Goal: Task Accomplishment & Management: Manage account settings

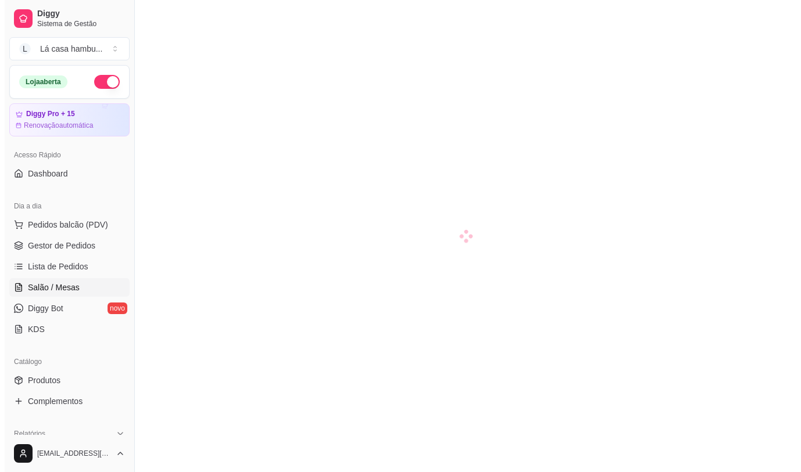
scroll to position [23, 0]
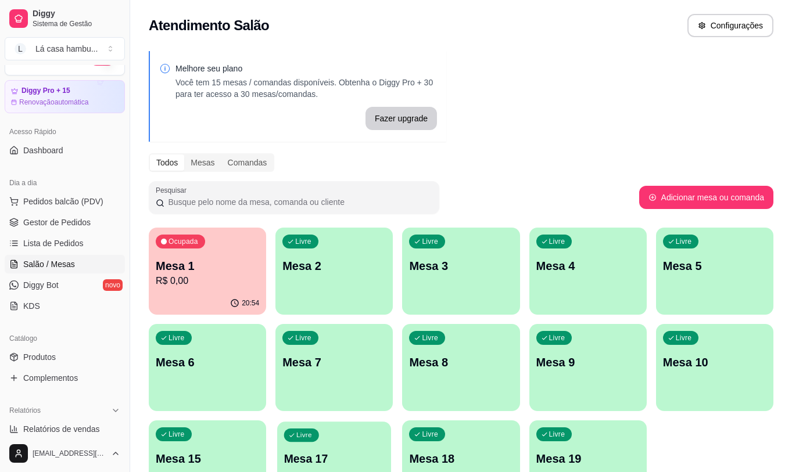
click at [359, 439] on div "Livre Mesa 17" at bounding box center [334, 457] width 114 height 71
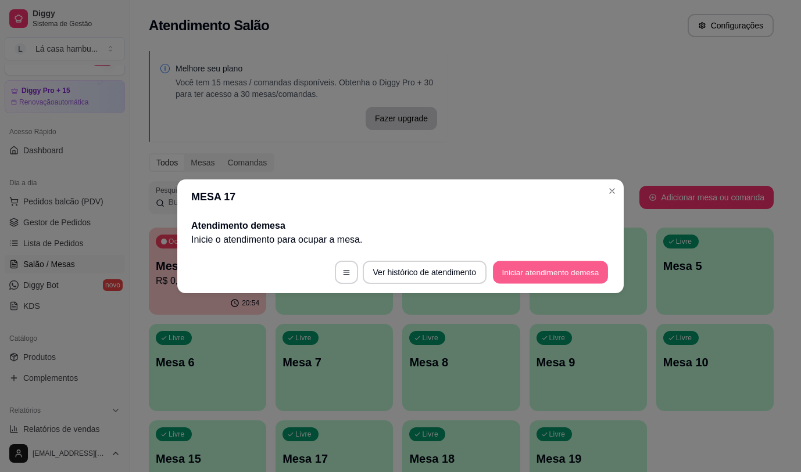
click at [575, 271] on button "Iniciar atendimento de mesa" at bounding box center [550, 272] width 115 height 23
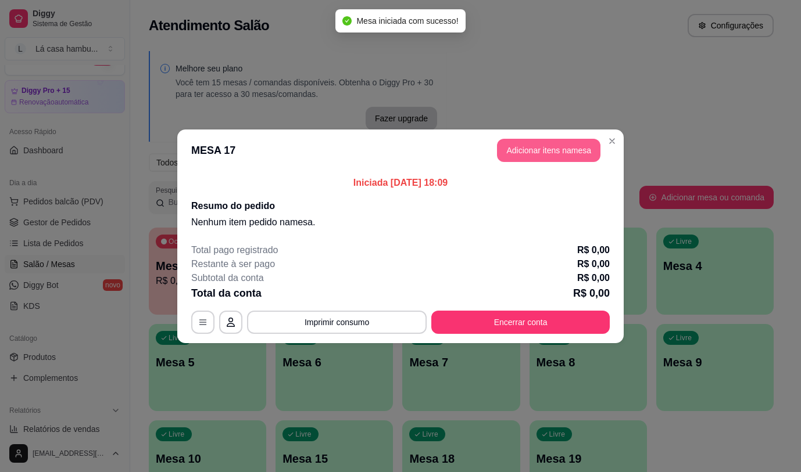
click at [571, 153] on button "Adicionar itens na mesa" at bounding box center [548, 150] width 103 height 23
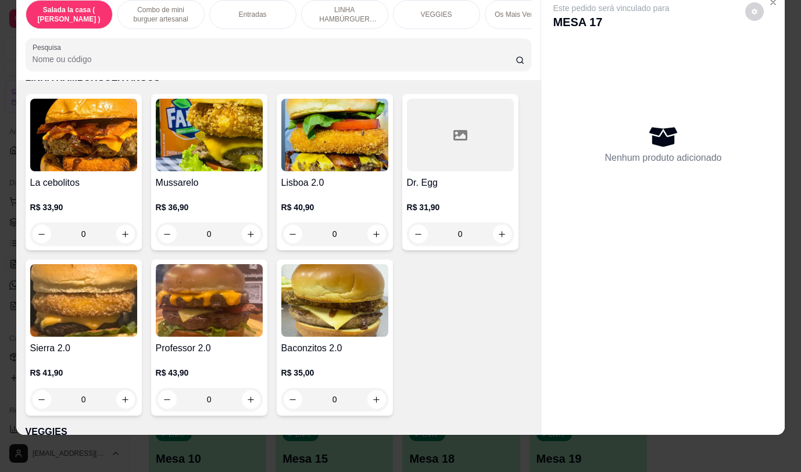
scroll to position [1569, 0]
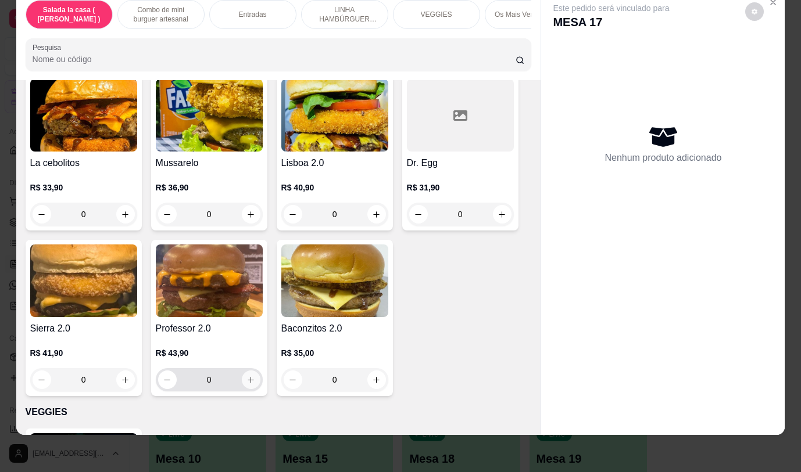
click at [250, 384] on icon "increase-product-quantity" at bounding box center [250, 380] width 9 height 9
type input "1"
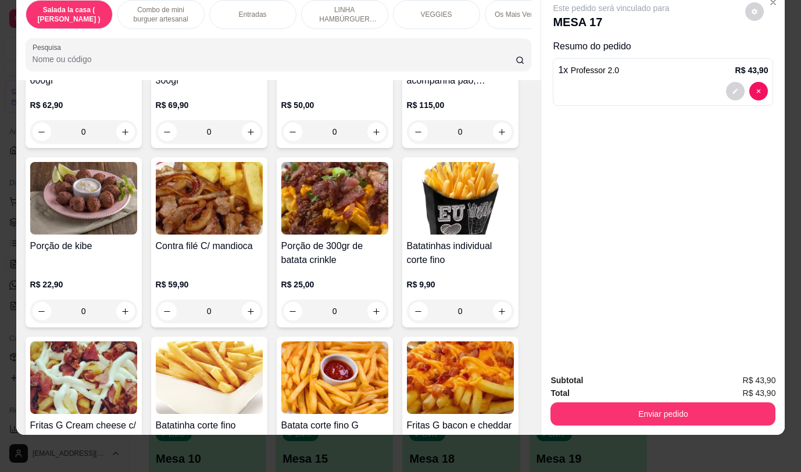
scroll to position [755, 0]
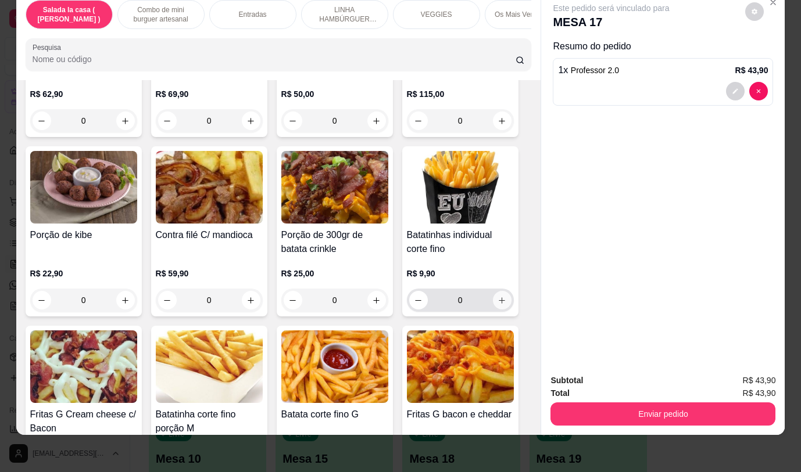
click at [497, 300] on icon "increase-product-quantity" at bounding box center [501, 300] width 9 height 9
type input "1"
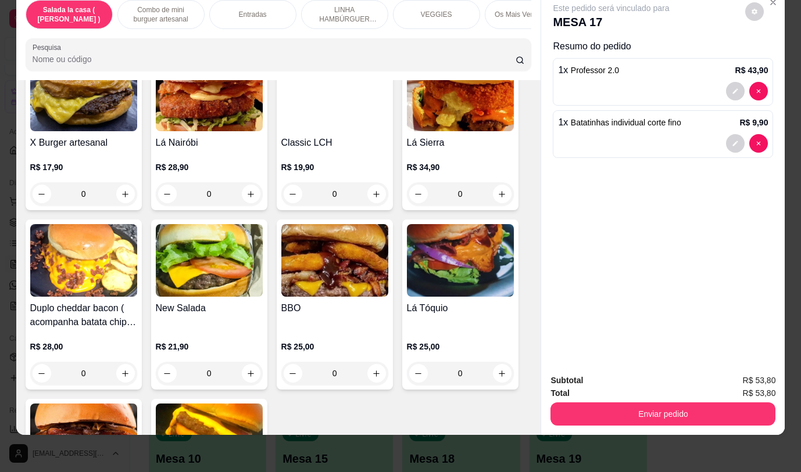
scroll to position [2673, 0]
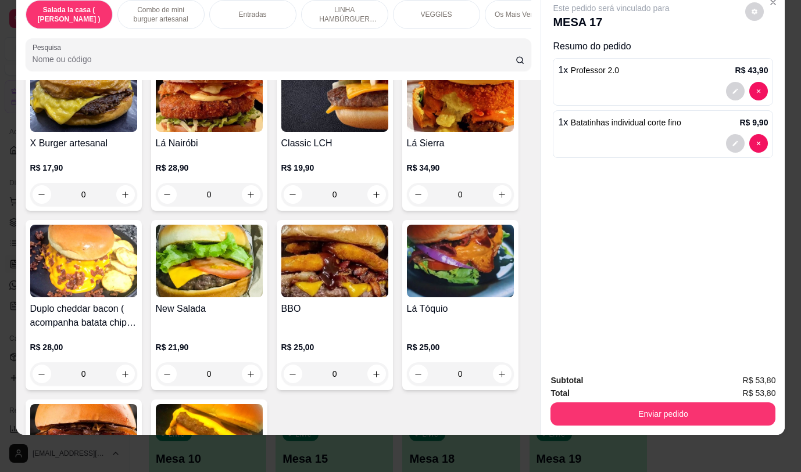
click at [115, 183] on div "0" at bounding box center [83, 194] width 107 height 23
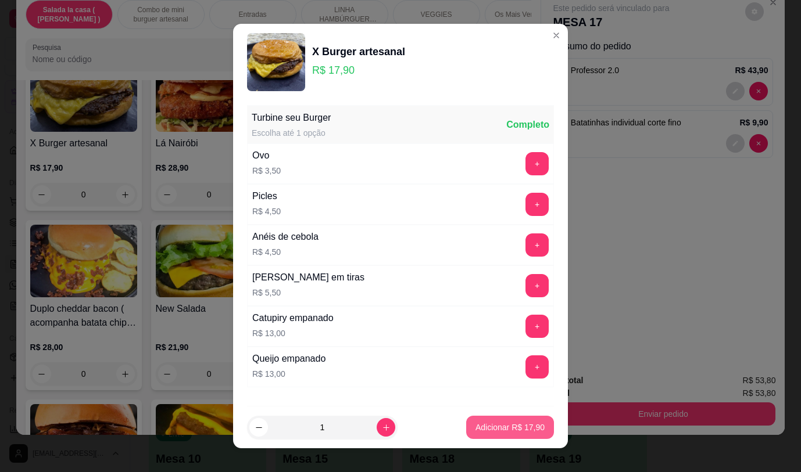
click at [481, 432] on p "Adicionar R$ 17,90" at bounding box center [509, 428] width 69 height 12
type input "1"
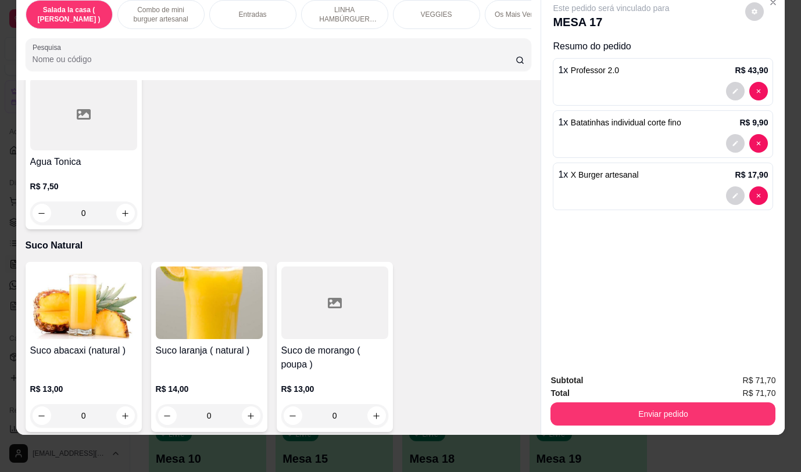
scroll to position [5289, 0]
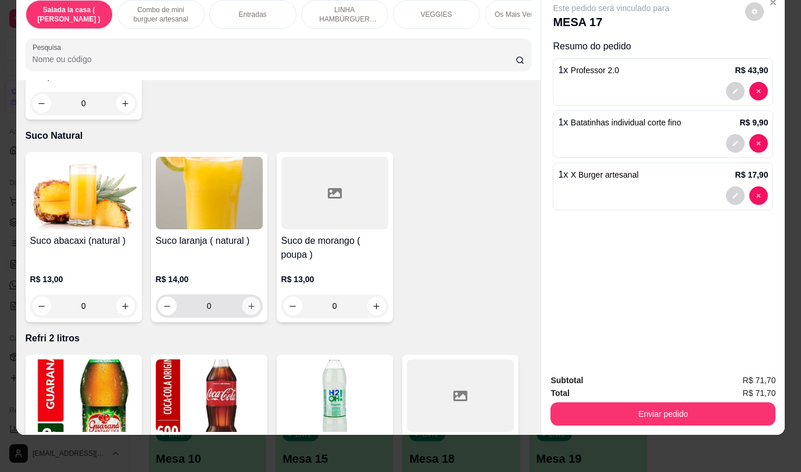
click at [248, 303] on icon "increase-product-quantity" at bounding box center [251, 306] width 6 height 6
type input "1"
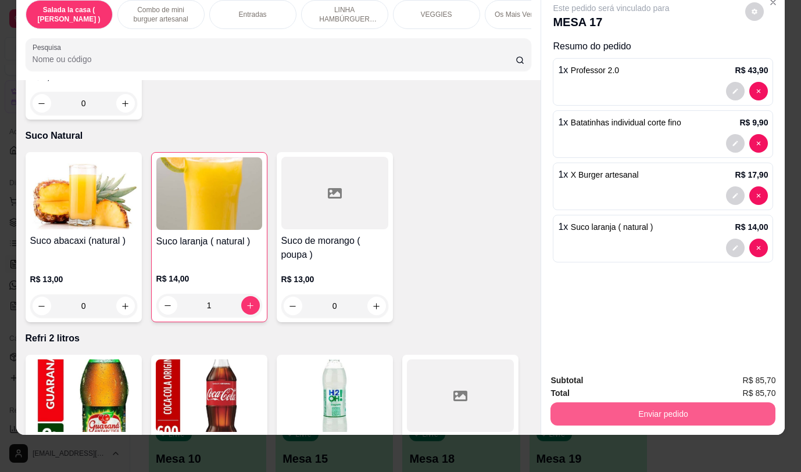
click at [621, 407] on button "Enviar pedido" at bounding box center [662, 414] width 225 height 23
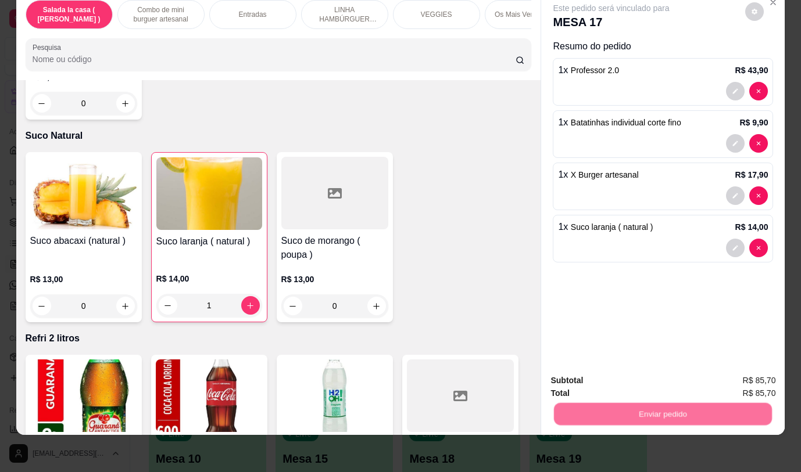
click at [588, 374] on button "Não registrar e enviar pedido" at bounding box center [624, 377] width 121 height 22
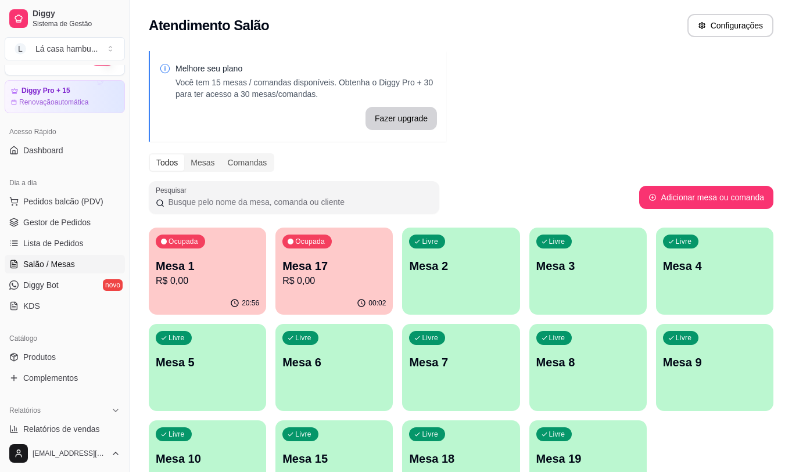
click at [194, 279] on p "R$ 0,00" at bounding box center [207, 281] width 103 height 14
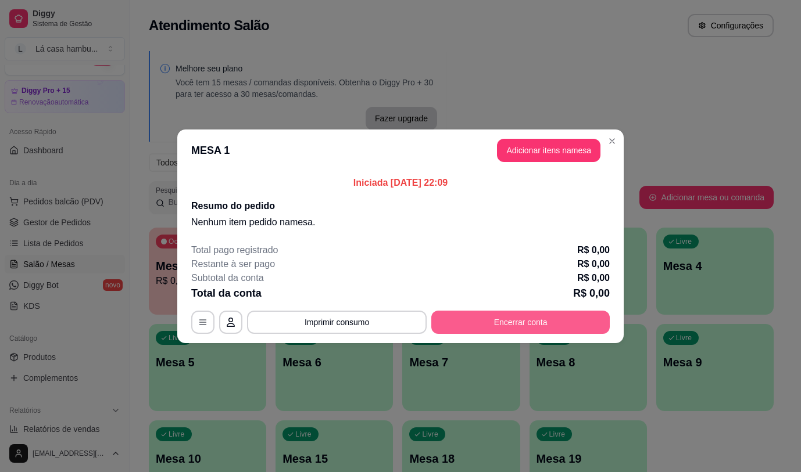
click at [477, 329] on button "Encerrar conta" at bounding box center [520, 322] width 178 height 23
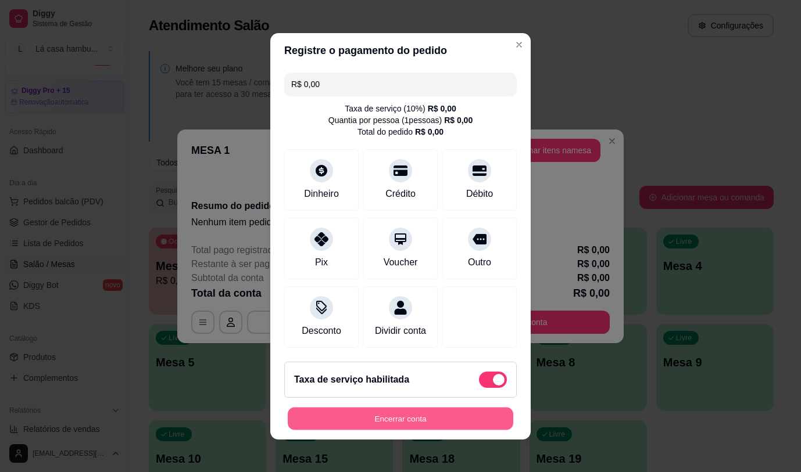
click at [456, 429] on button "Encerrar conta" at bounding box center [400, 418] width 225 height 23
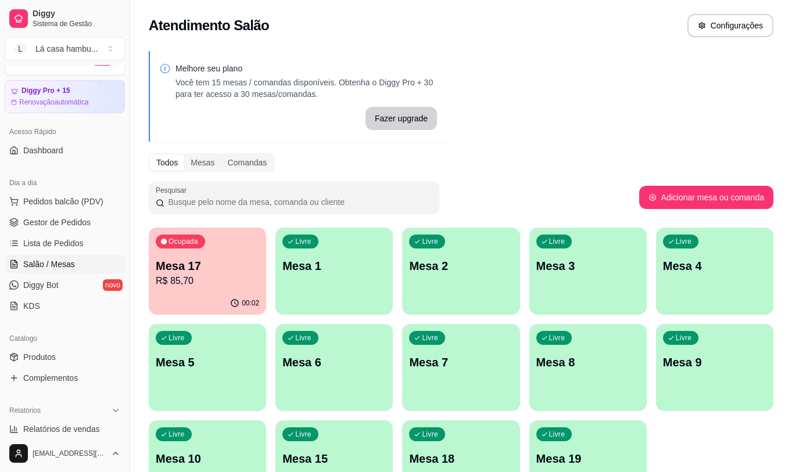
click at [173, 257] on div "Ocupada Mesa 17 R$ 85,70" at bounding box center [207, 260] width 117 height 65
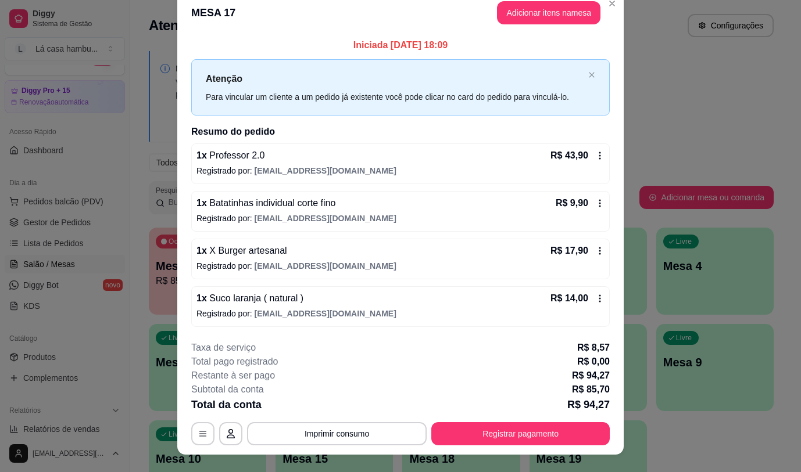
scroll to position [0, 0]
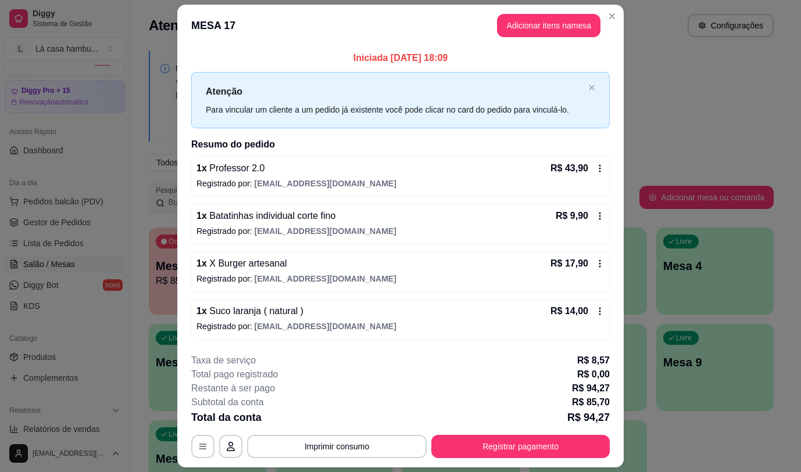
click at [536, 30] on button "Adicionar itens na mesa" at bounding box center [548, 25] width 103 height 23
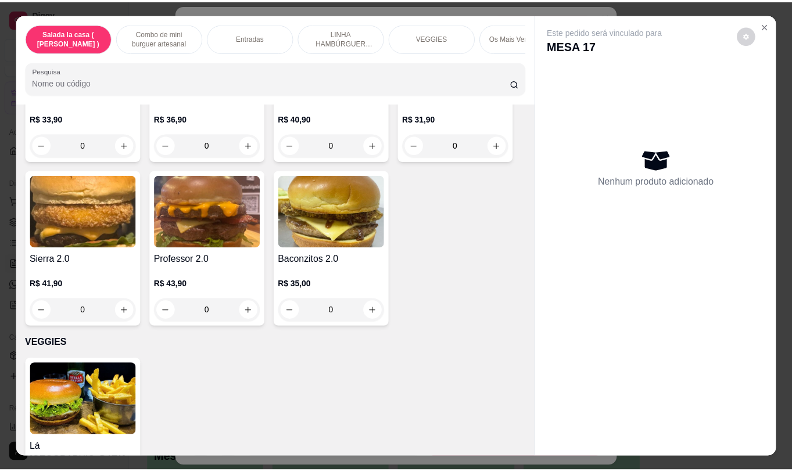
scroll to position [1634, 0]
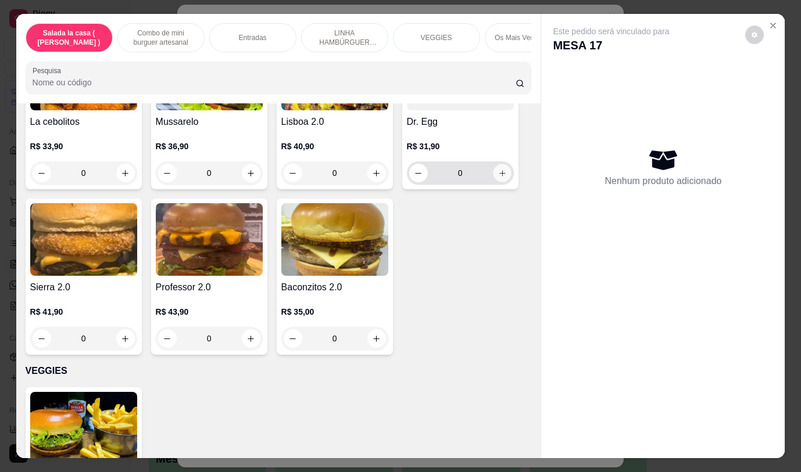
click at [501, 176] on icon "increase-product-quantity" at bounding box center [501, 173] width 9 height 9
type input "1"
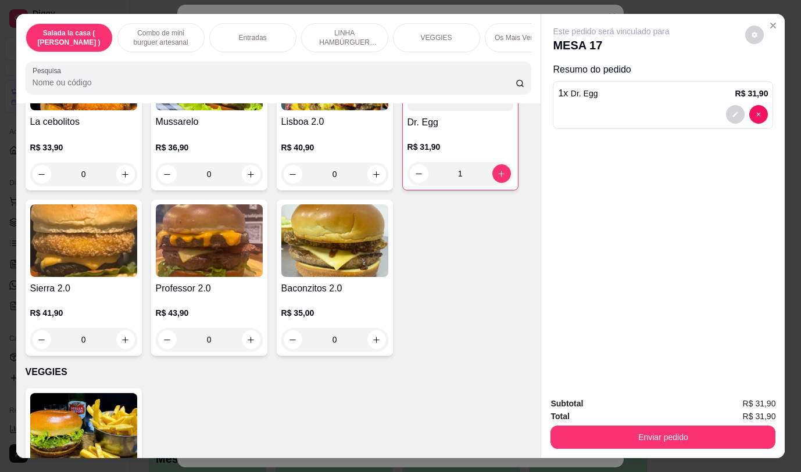
click at [663, 95] on div "1 x Dr. Egg R$ 31,90" at bounding box center [663, 94] width 210 height 14
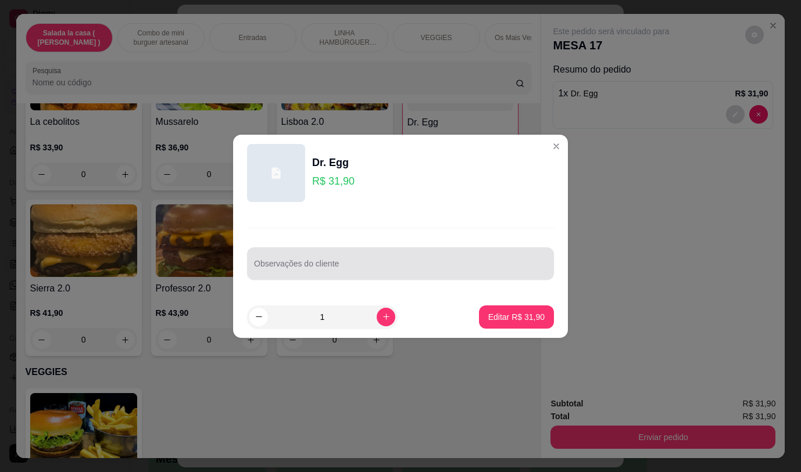
click at [500, 276] on div "Observações do cliente" at bounding box center [400, 264] width 307 height 33
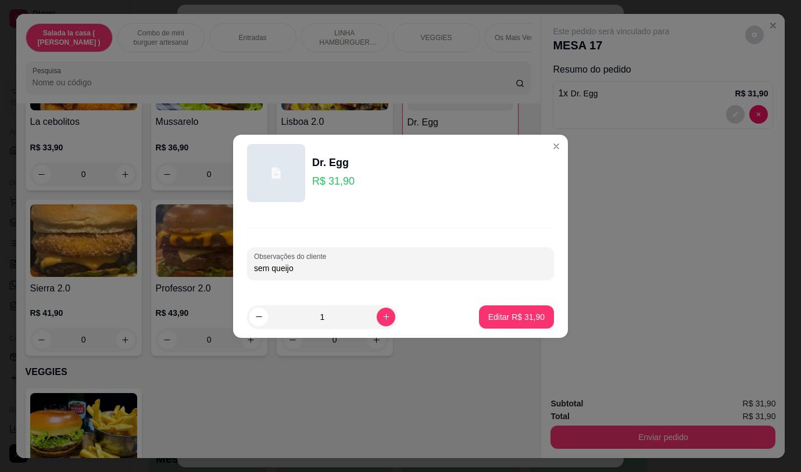
type input "sem queijo"
click at [504, 303] on footer "1 Editar R$ 31,90" at bounding box center [400, 317] width 335 height 42
click at [505, 310] on button "Editar R$ 31,90" at bounding box center [516, 317] width 73 height 23
type input "0"
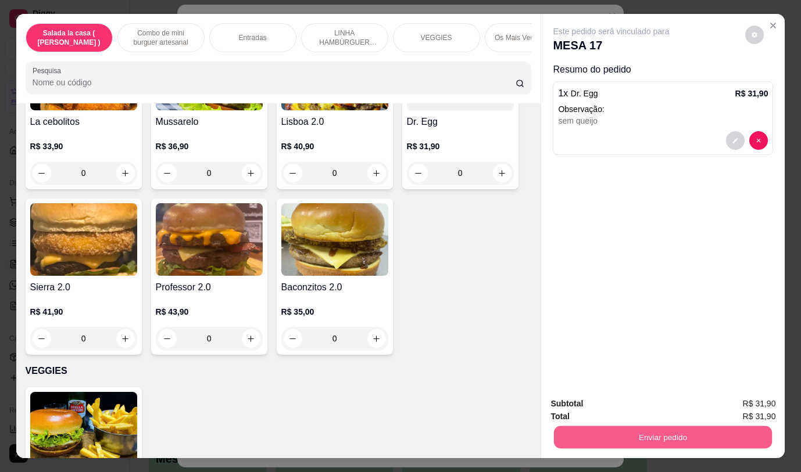
click at [580, 435] on button "Enviar pedido" at bounding box center [663, 437] width 218 height 23
click at [589, 398] on button "Não registrar e enviar pedido" at bounding box center [624, 404] width 121 height 22
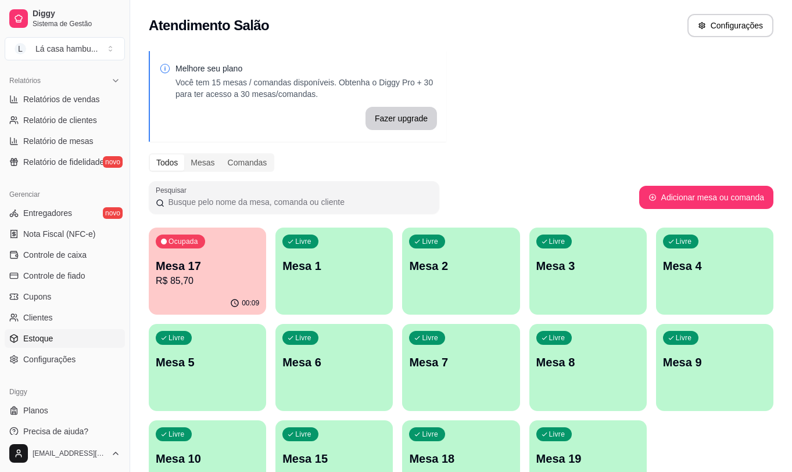
scroll to position [364, 0]
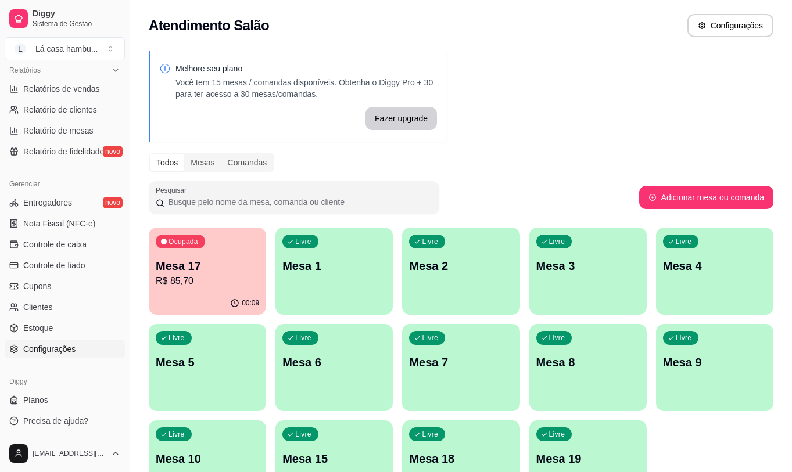
click at [69, 354] on span "Configurações" at bounding box center [49, 349] width 52 height 12
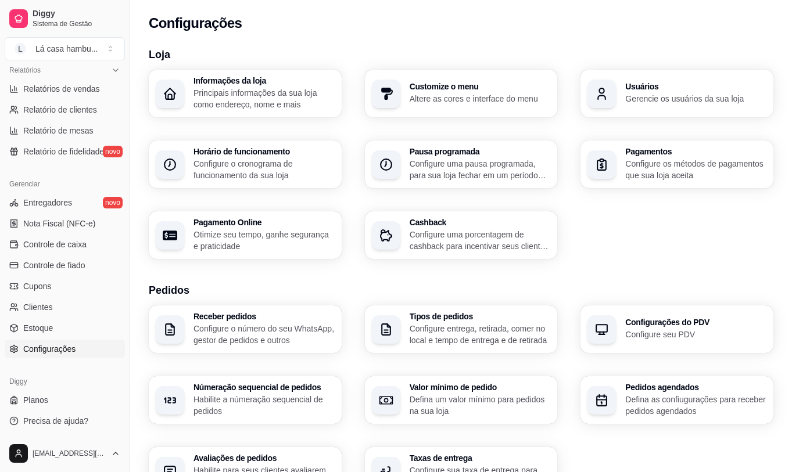
click at [685, 95] on p "Gerencie os usuários da sua loja" at bounding box center [695, 99] width 141 height 12
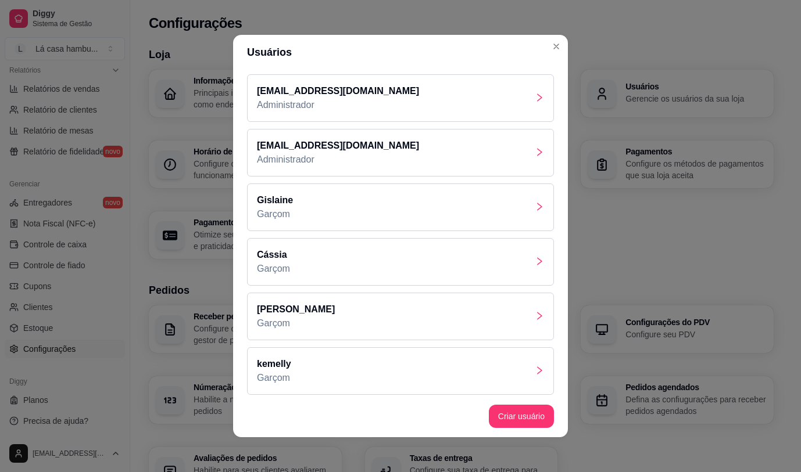
click at [535, 315] on icon "right" at bounding box center [539, 315] width 9 height 9
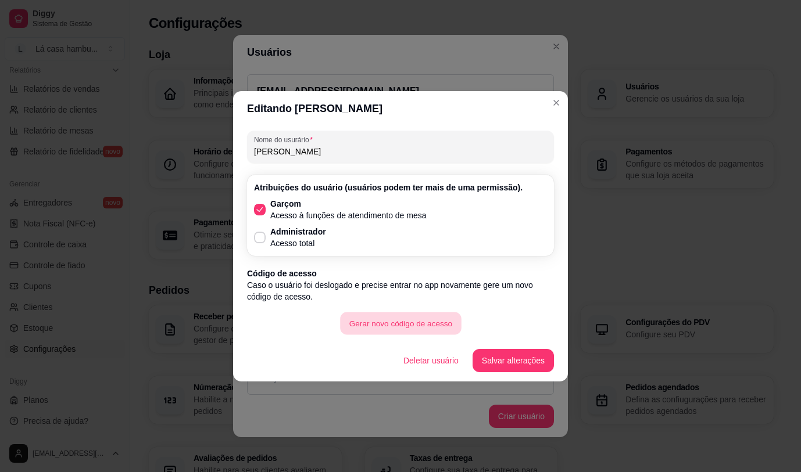
click at [428, 330] on button "Gerar novo código de acesso" at bounding box center [400, 323] width 121 height 23
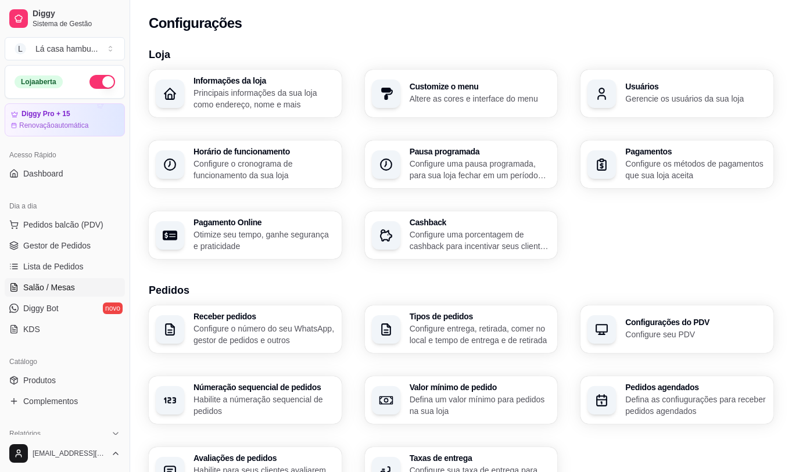
click at [73, 286] on link "Salão / Mesas" at bounding box center [65, 287] width 120 height 19
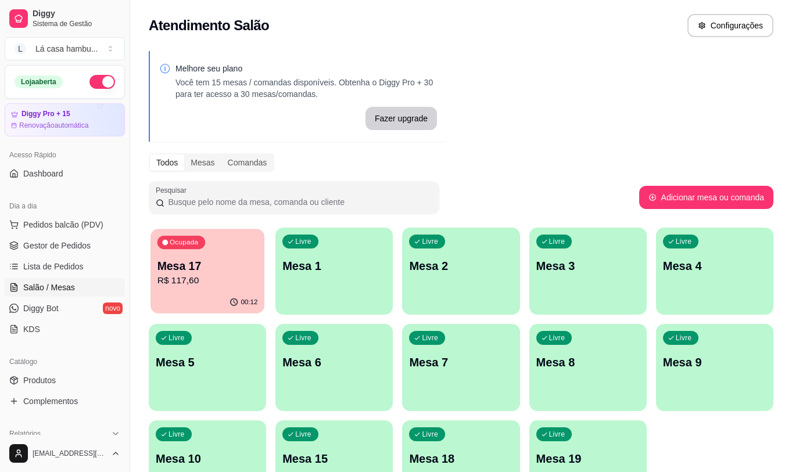
click at [185, 291] on div "Ocupada Mesa 17 R$ 117,60" at bounding box center [208, 260] width 114 height 63
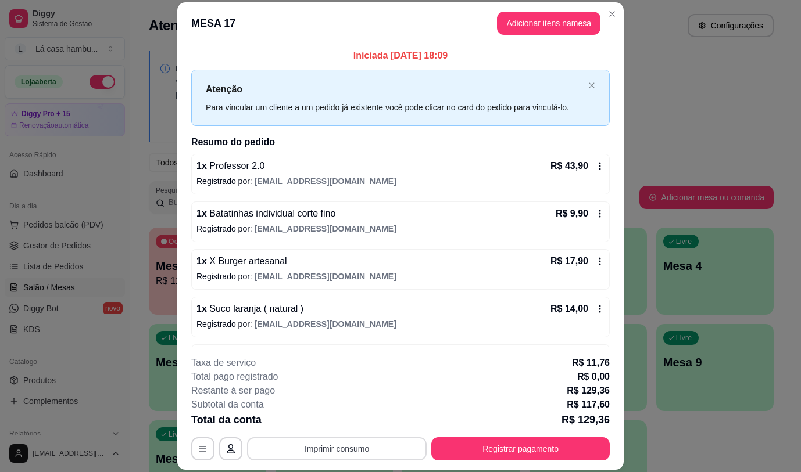
click at [357, 444] on button "Imprimir consumo" at bounding box center [337, 449] width 180 height 23
click at [357, 420] on button "IMPRESSORA" at bounding box center [335, 422] width 81 height 18
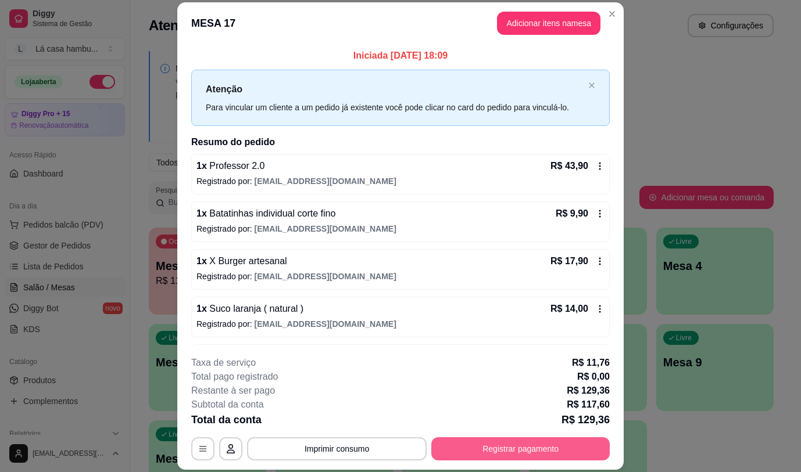
click at [514, 447] on button "Registrar pagamento" at bounding box center [520, 449] width 178 height 23
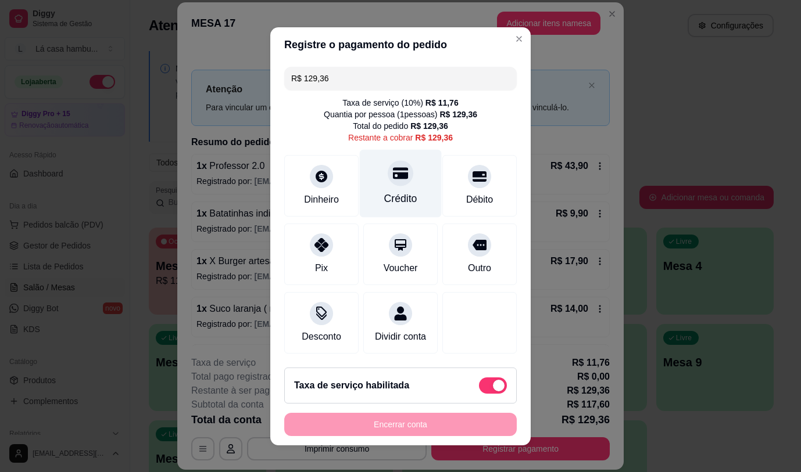
click at [392, 191] on div "Crédito" at bounding box center [400, 198] width 33 height 15
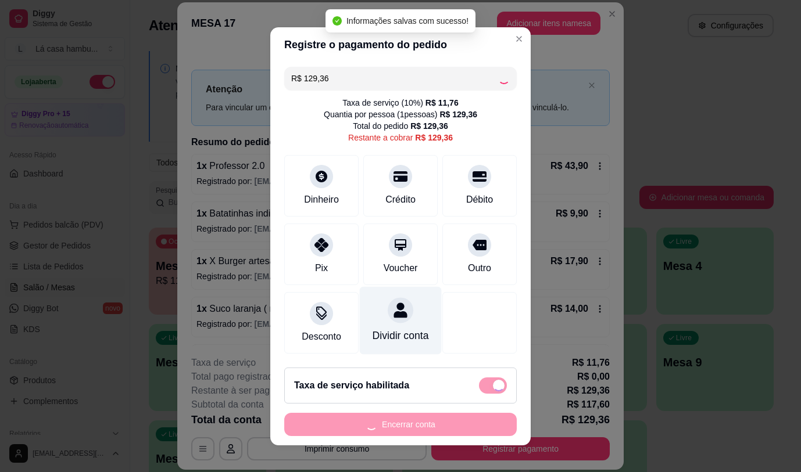
type input "R$ 0,00"
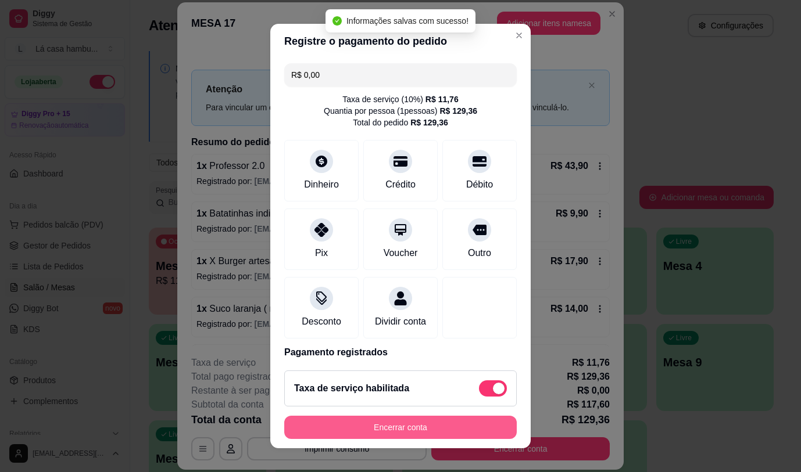
click at [407, 434] on button "Encerrar conta" at bounding box center [400, 427] width 232 height 23
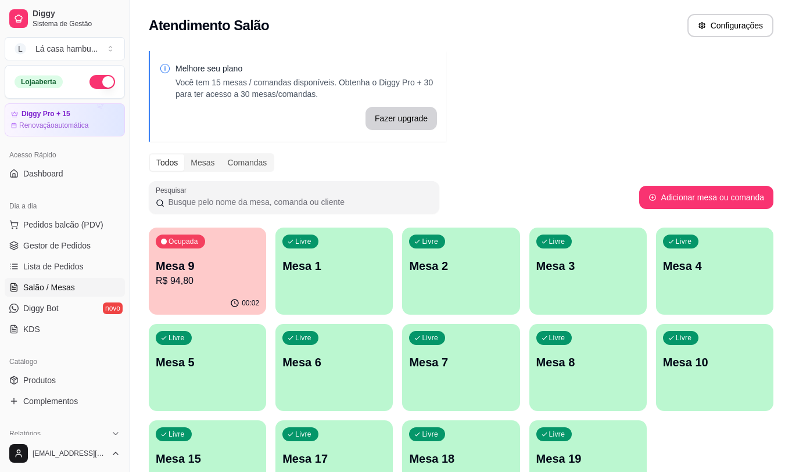
click at [227, 280] on p "R$ 94,80" at bounding box center [207, 281] width 103 height 14
click at [207, 287] on p "R$ 94,80" at bounding box center [207, 281] width 103 height 14
click at [41, 384] on span "Produtos" at bounding box center [39, 381] width 33 height 12
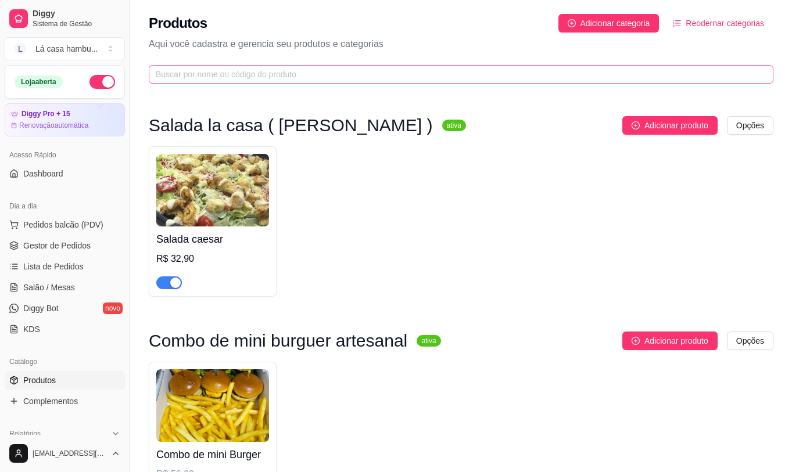
drag, startPoint x: 323, startPoint y: 66, endPoint x: 324, endPoint y: 75, distance: 8.8
click at [323, 66] on span at bounding box center [461, 74] width 625 height 19
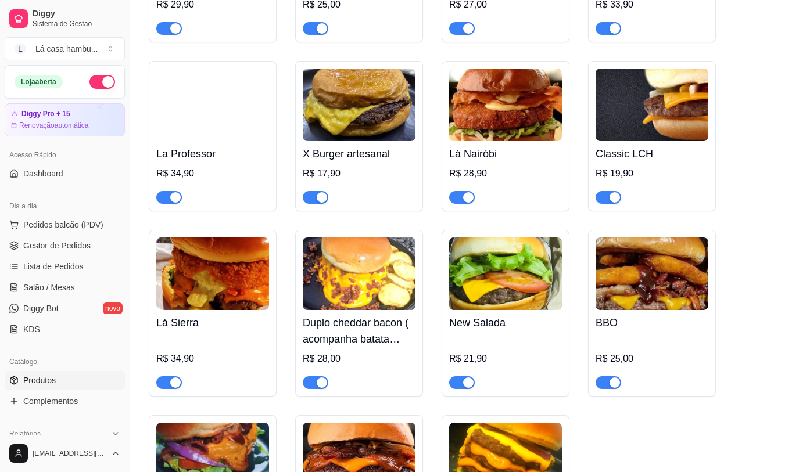
scroll to position [2789, 0]
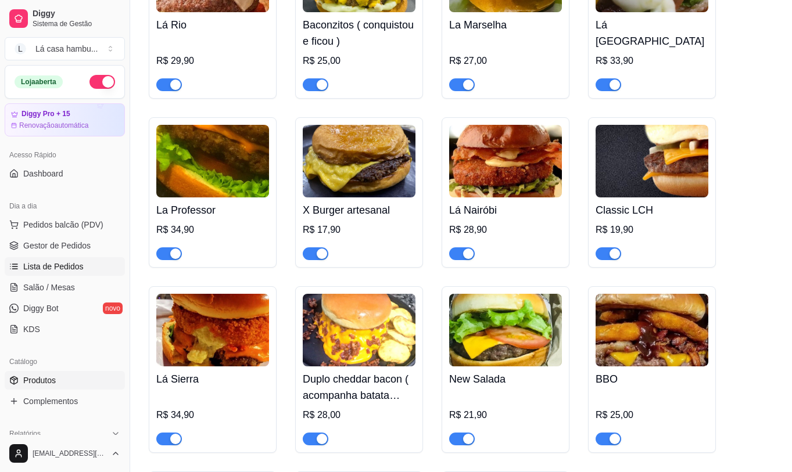
click at [46, 271] on span "Lista de Pedidos" at bounding box center [53, 267] width 60 height 12
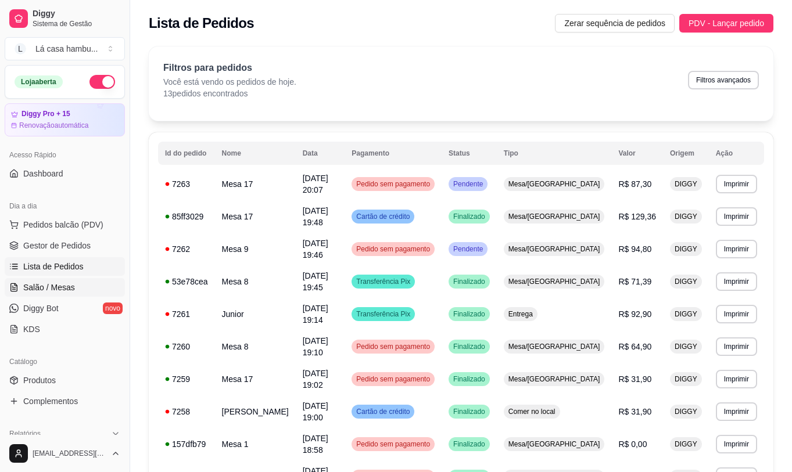
click at [63, 286] on span "Salão / Mesas" at bounding box center [49, 288] width 52 height 12
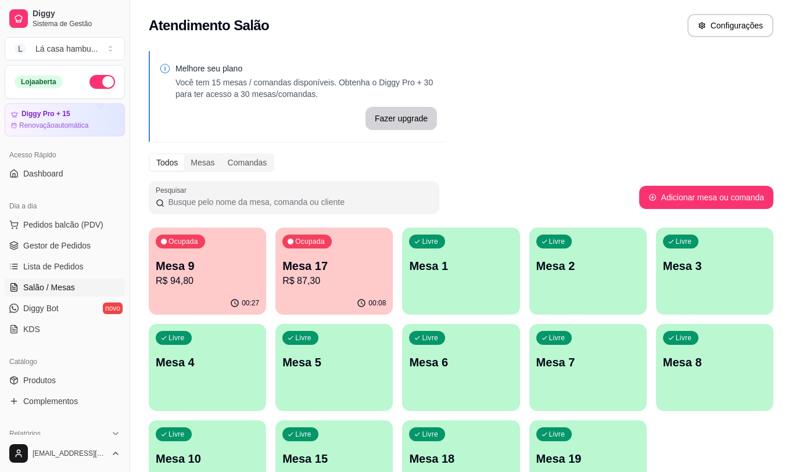
click at [585, 285] on div "Livre Mesa 2" at bounding box center [587, 264] width 117 height 73
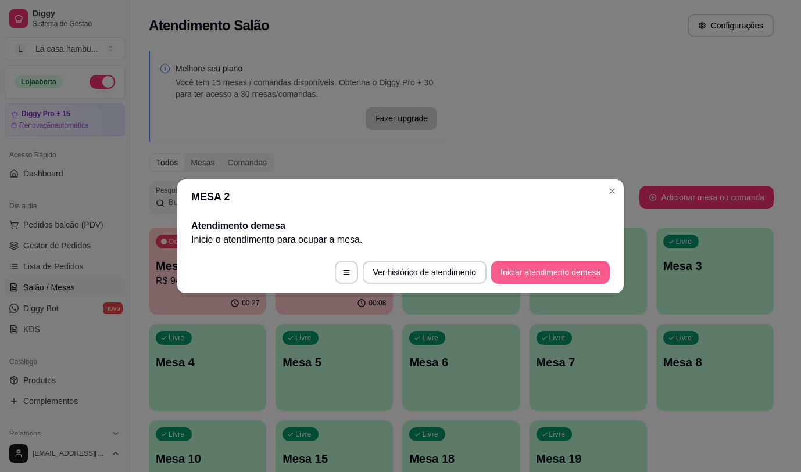
click at [535, 268] on button "Iniciar atendimento de mesa" at bounding box center [550, 272] width 119 height 23
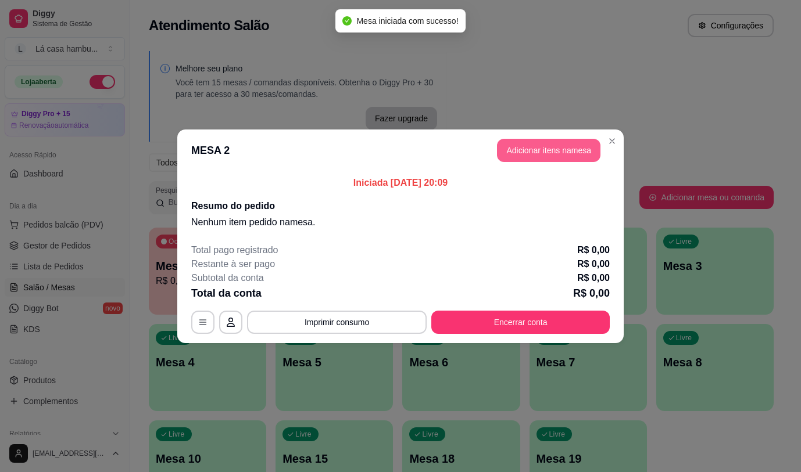
click at [533, 148] on button "Adicionar itens na mesa" at bounding box center [548, 150] width 103 height 23
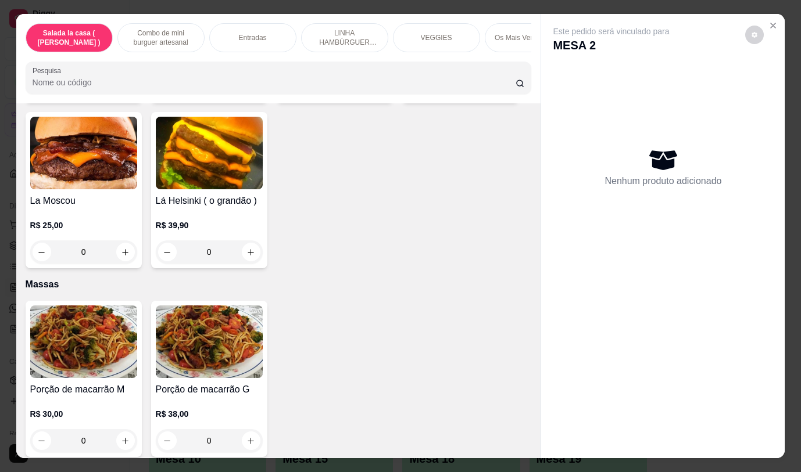
scroll to position [3060, 0]
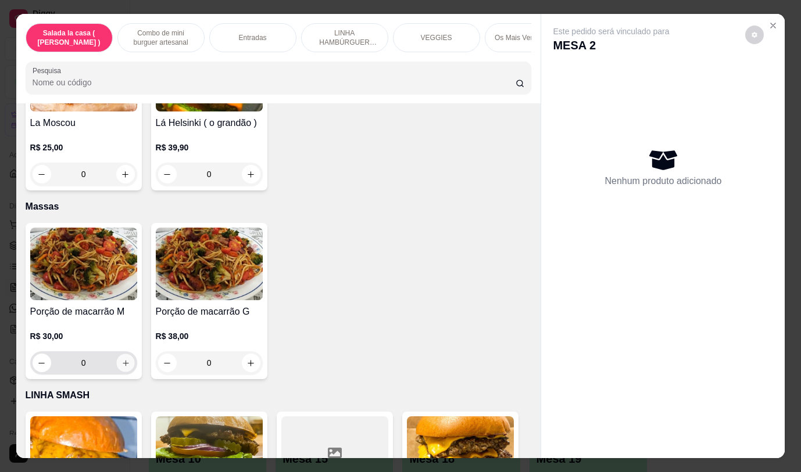
click at [121, 359] on icon "increase-product-quantity" at bounding box center [125, 363] width 9 height 9
type input "1"
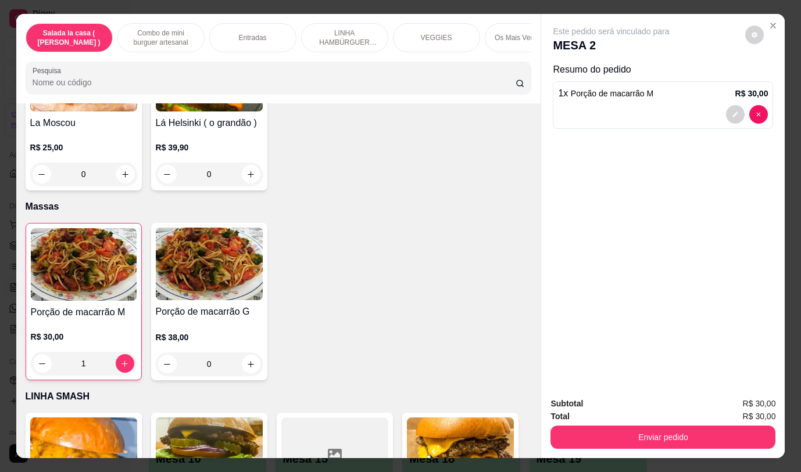
click at [589, 116] on div at bounding box center [663, 114] width 210 height 19
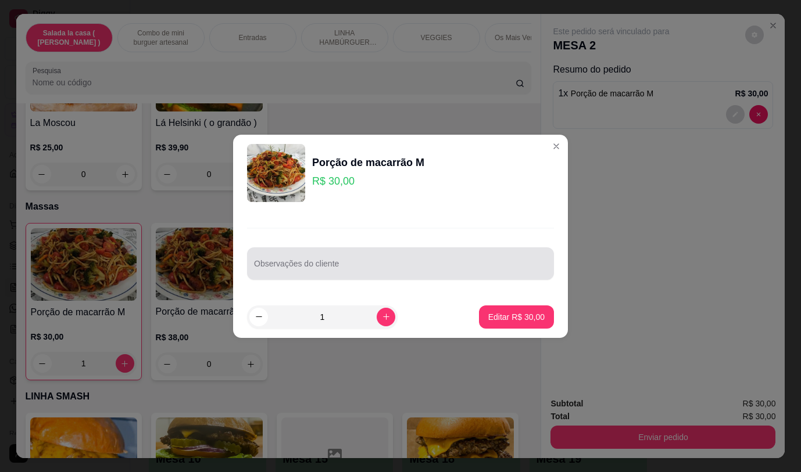
drag, startPoint x: 317, startPoint y: 275, endPoint x: 190, endPoint y: 311, distance: 132.3
click at [317, 274] on div "Observações do cliente" at bounding box center [400, 264] width 307 height 33
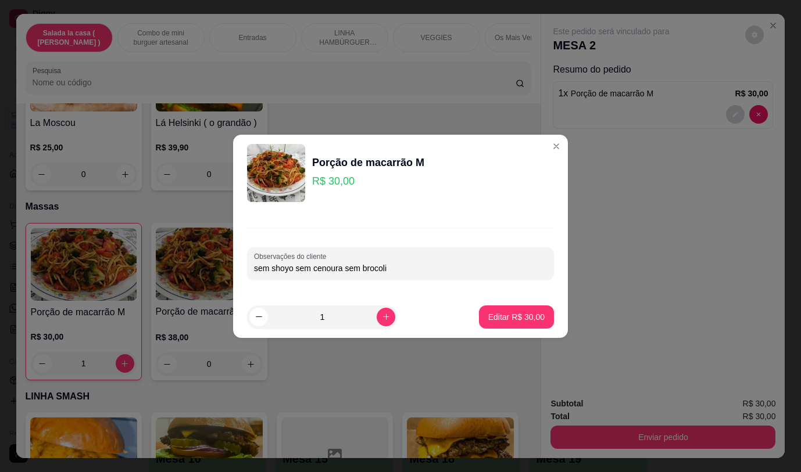
type input "sem shoyo sem cenoura sem brocolis"
click at [517, 311] on p "Editar R$ 30,00" at bounding box center [516, 317] width 56 height 12
type input "0"
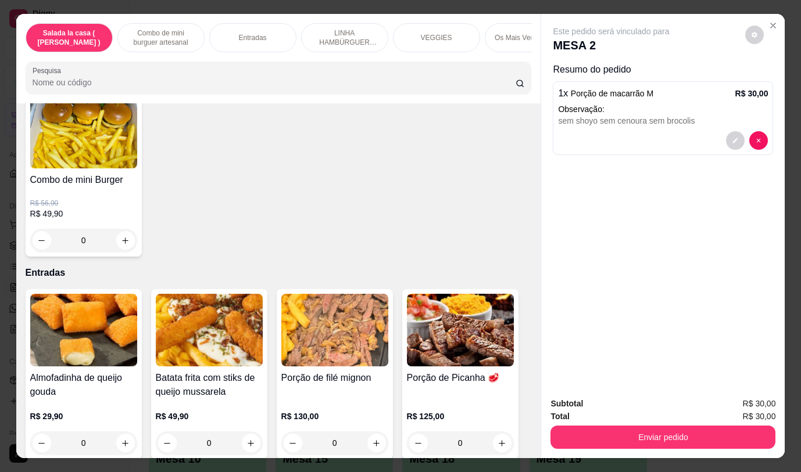
scroll to position [328, 0]
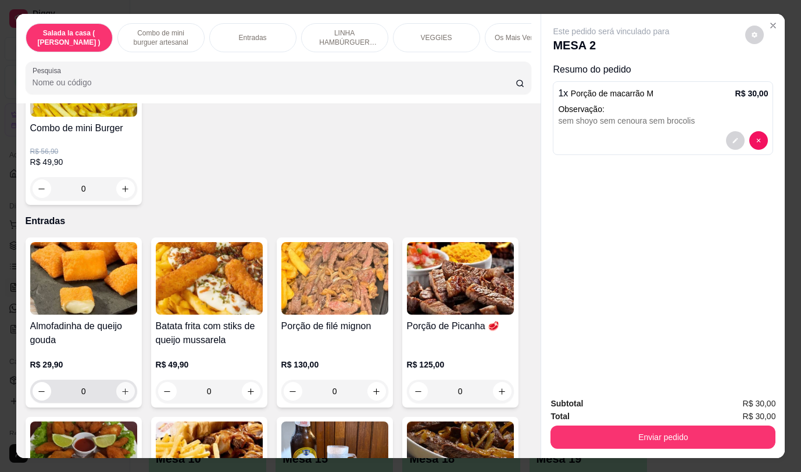
click at [121, 393] on icon "increase-product-quantity" at bounding box center [125, 392] width 9 height 9
type input "1"
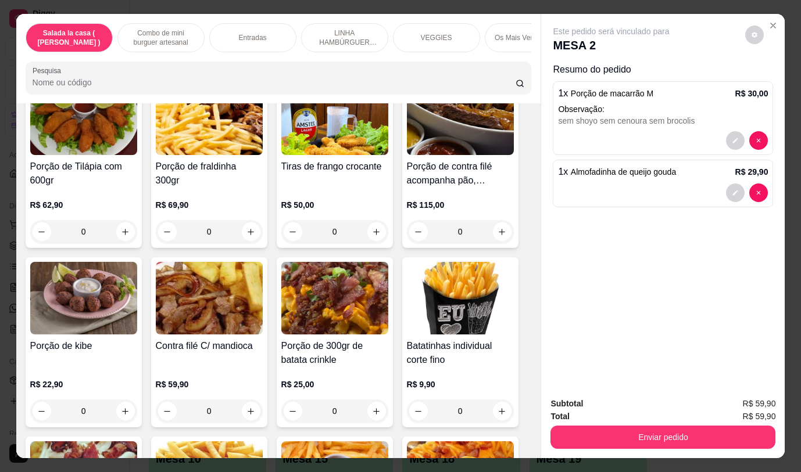
scroll to position [697, 0]
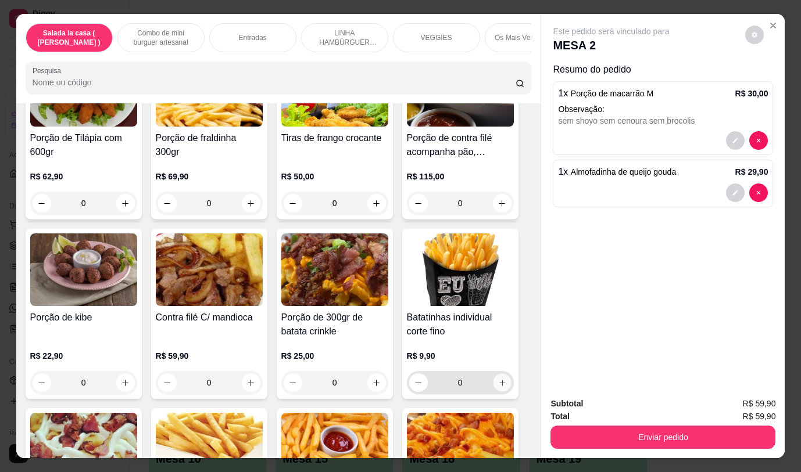
click at [493, 385] on button "increase-product-quantity" at bounding box center [502, 383] width 18 height 18
type input "1"
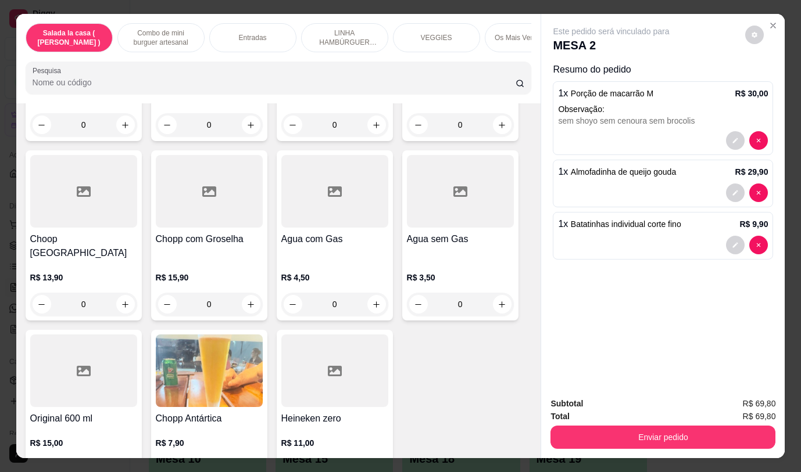
scroll to position [6068, 0]
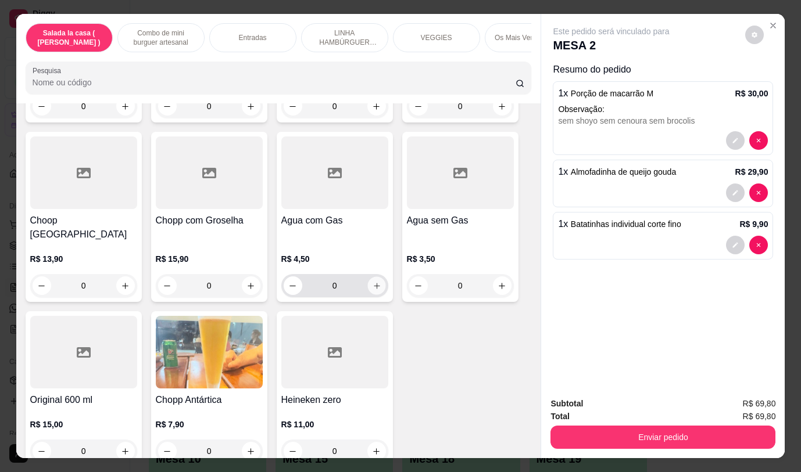
click at [373, 282] on icon "increase-product-quantity" at bounding box center [376, 286] width 9 height 9
type input "1"
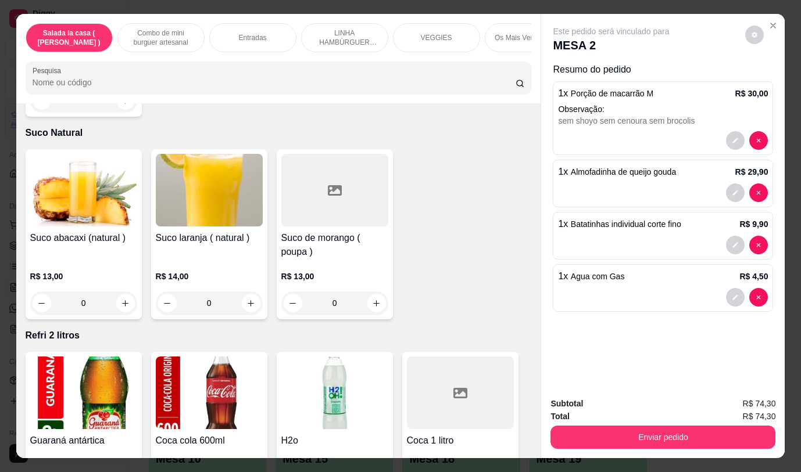
scroll to position [5256, 0]
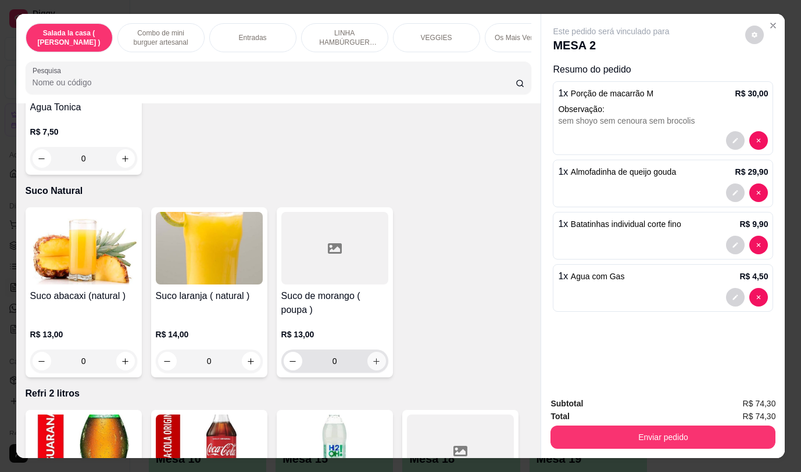
click at [367, 352] on button "increase-product-quantity" at bounding box center [376, 361] width 19 height 19
type input "1"
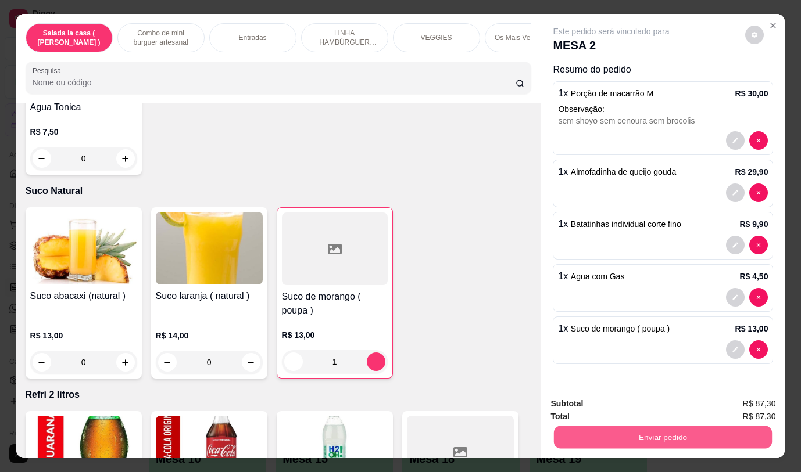
click at [593, 429] on button "Enviar pedido" at bounding box center [663, 437] width 218 height 23
click at [583, 403] on button "Não registrar e enviar pedido" at bounding box center [624, 404] width 121 height 22
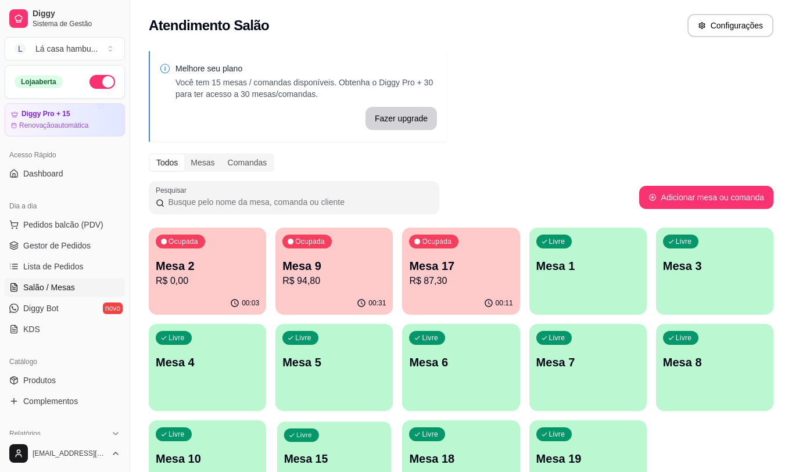
click at [314, 444] on div "Livre Mesa 15" at bounding box center [334, 457] width 114 height 71
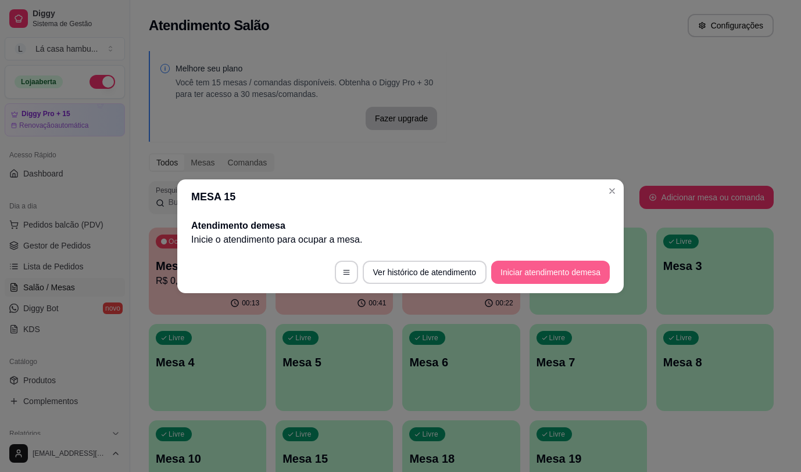
click at [542, 269] on button "Iniciar atendimento de mesa" at bounding box center [550, 272] width 119 height 23
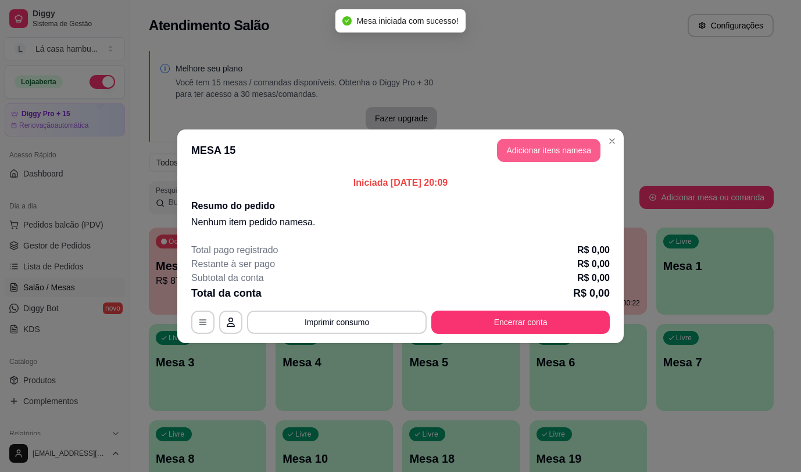
click at [573, 148] on button "Adicionar itens na mesa" at bounding box center [548, 150] width 103 height 23
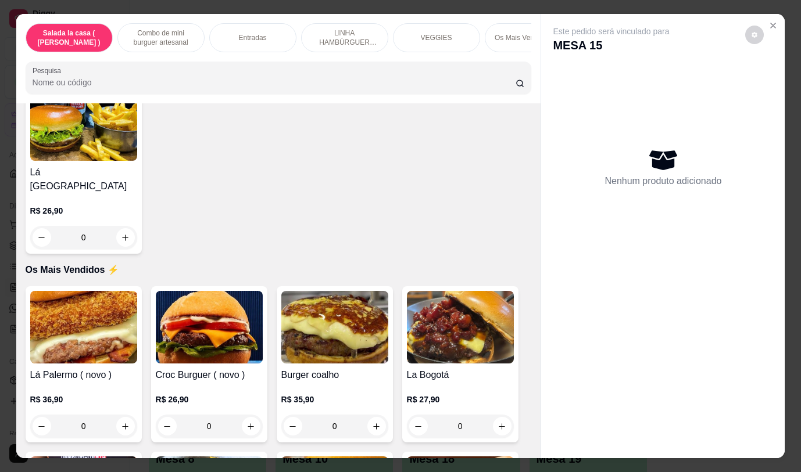
scroll to position [2344, 0]
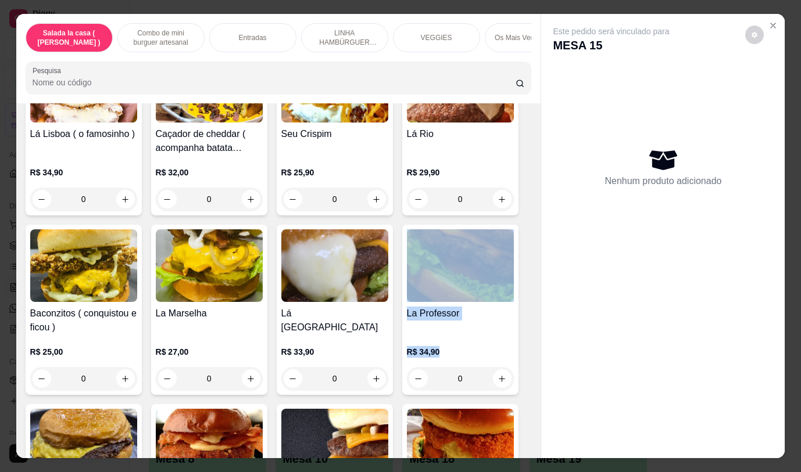
drag, startPoint x: 527, startPoint y: 249, endPoint x: 525, endPoint y: 327, distance: 77.3
click at [525, 327] on div "Item avulso Salada la casa ( CAESAR ) Salada caesar R$ 32,90 0 Combo de mini bu…" at bounding box center [278, 280] width 525 height 354
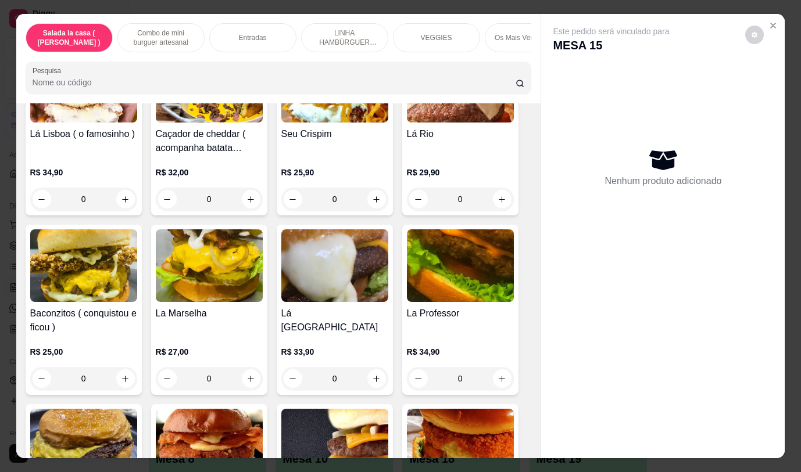
click at [563, 259] on div "Nenhum produto adicionado" at bounding box center [663, 167] width 220 height 228
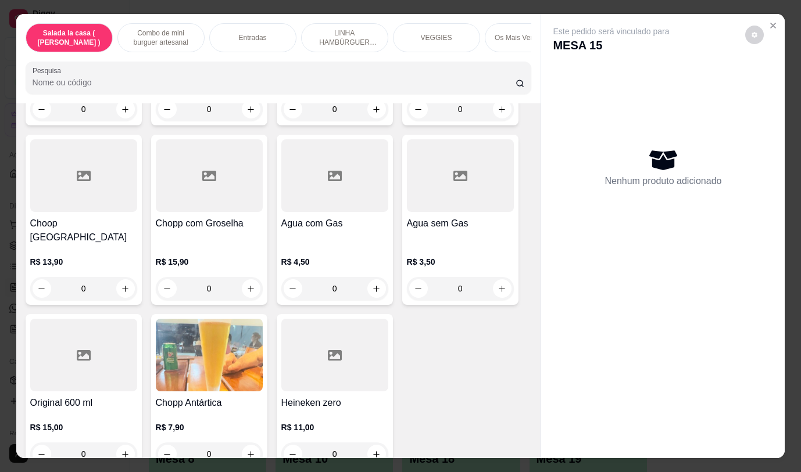
scroll to position [6066, 0]
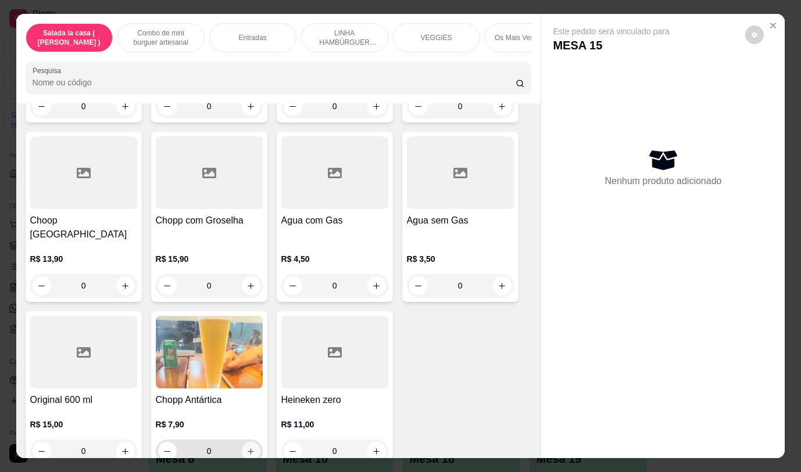
click at [248, 447] on icon "increase-product-quantity" at bounding box center [250, 451] width 9 height 9
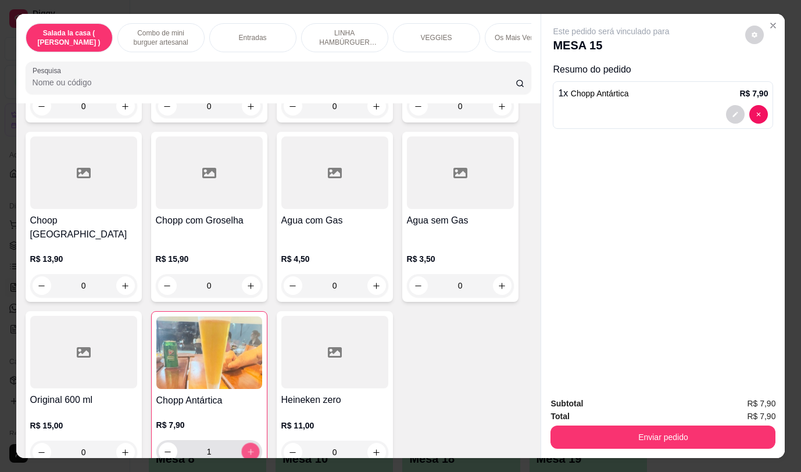
click at [248, 448] on icon "increase-product-quantity" at bounding box center [250, 452] width 9 height 9
type input "2"
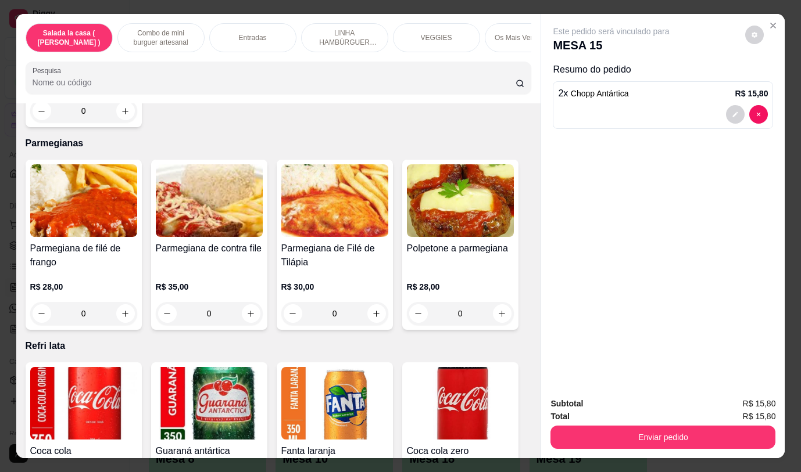
scroll to position [4729, 0]
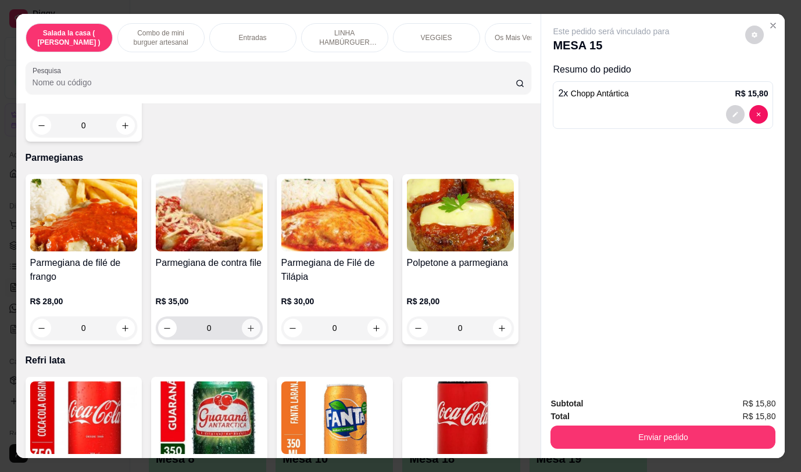
click at [248, 324] on icon "increase-product-quantity" at bounding box center [250, 328] width 9 height 9
type input "1"
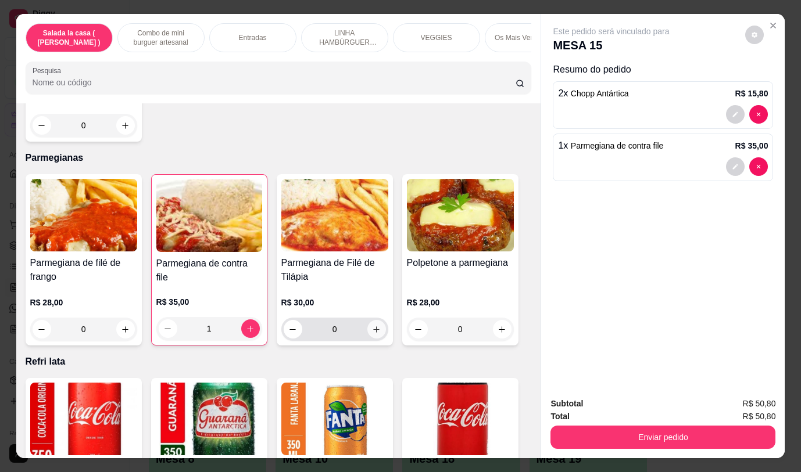
click at [372, 325] on icon "increase-product-quantity" at bounding box center [376, 329] width 9 height 9
type input "1"
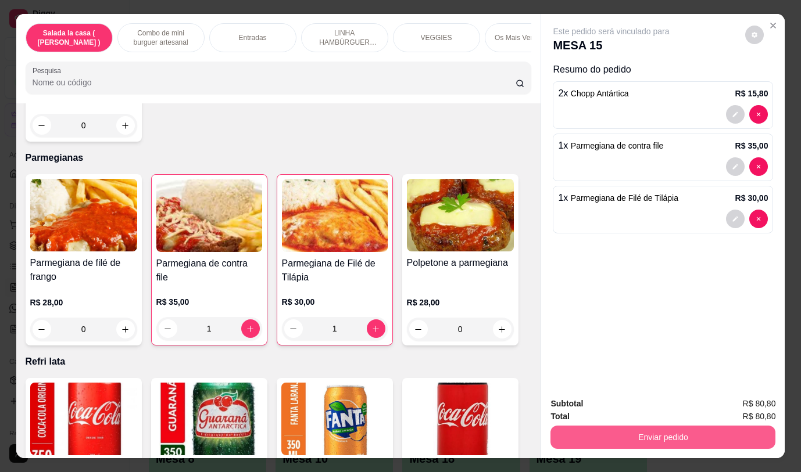
click at [573, 431] on button "Enviar pedido" at bounding box center [662, 437] width 225 height 23
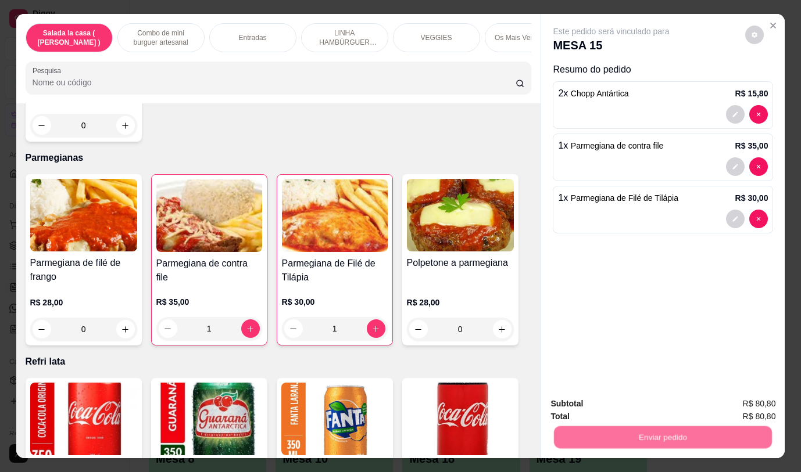
click at [573, 398] on button "Não registrar e enviar pedido" at bounding box center [624, 404] width 121 height 22
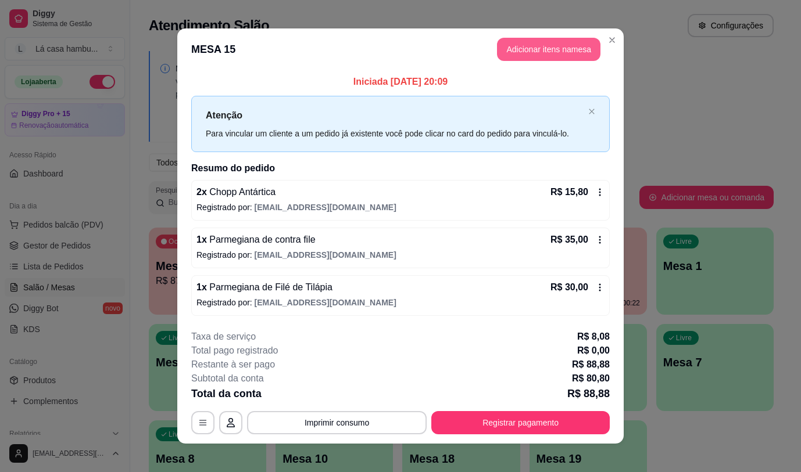
click at [533, 46] on button "Adicionar itens na mesa" at bounding box center [548, 49] width 103 height 23
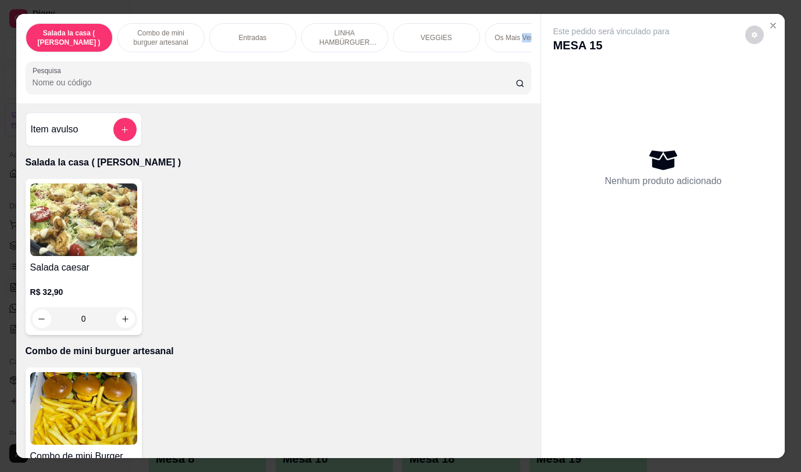
scroll to position [6066, 0]
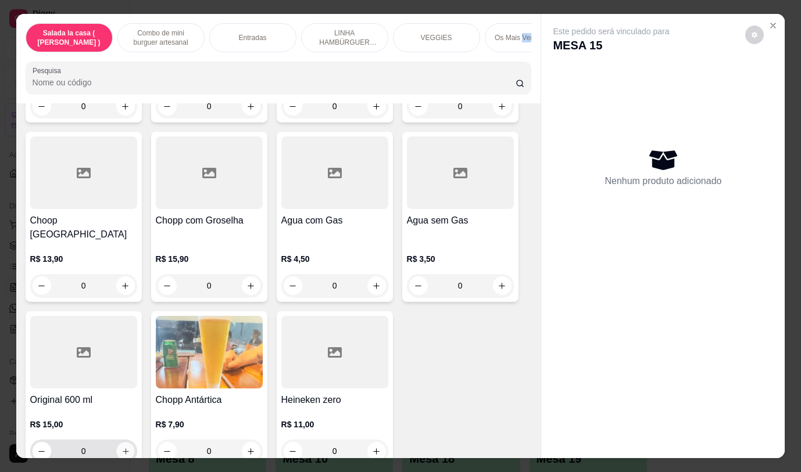
click at [121, 447] on icon "increase-product-quantity" at bounding box center [125, 451] width 9 height 9
type input "1"
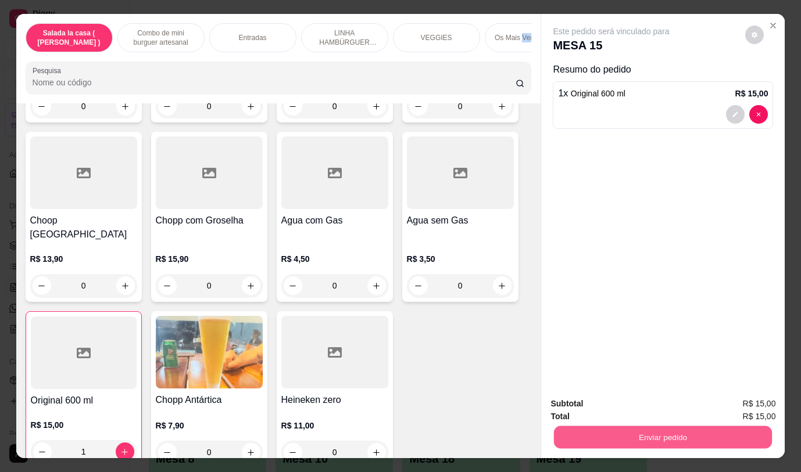
click at [626, 426] on button "Enviar pedido" at bounding box center [663, 437] width 218 height 23
click at [615, 403] on button "Não registrar e enviar pedido" at bounding box center [624, 404] width 121 height 22
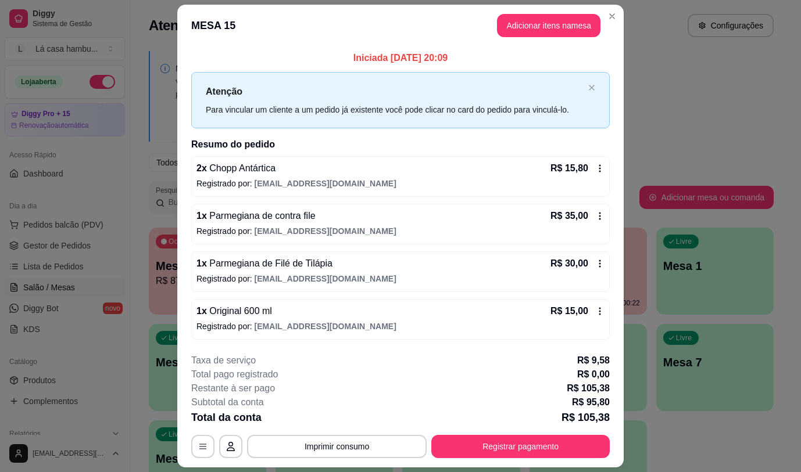
click at [661, 128] on div "Melhore seu plano Você tem 15 mesas / comandas disponíveis. Obtenha o Diggy Pro…" at bounding box center [461, 283] width 662 height 478
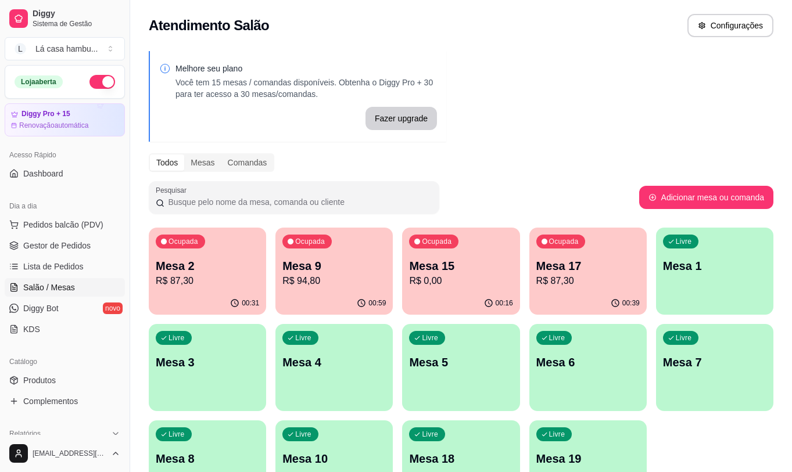
click at [587, 262] on p "Mesa 17" at bounding box center [587, 266] width 103 height 16
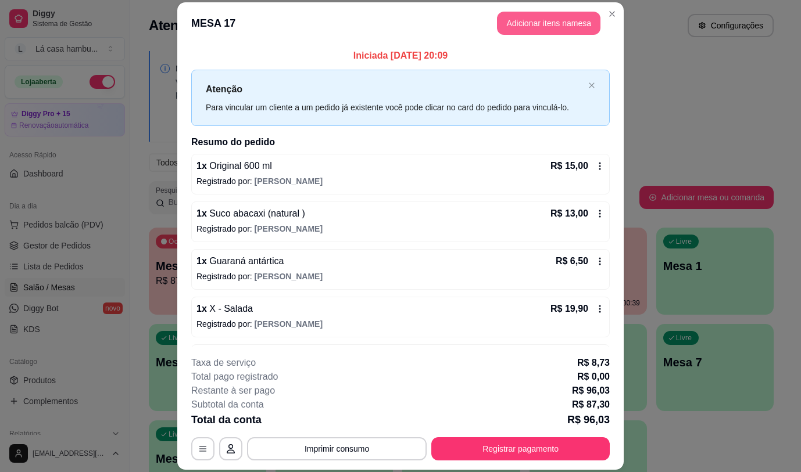
click at [567, 23] on button "Adicionar itens na mesa" at bounding box center [548, 23] width 103 height 23
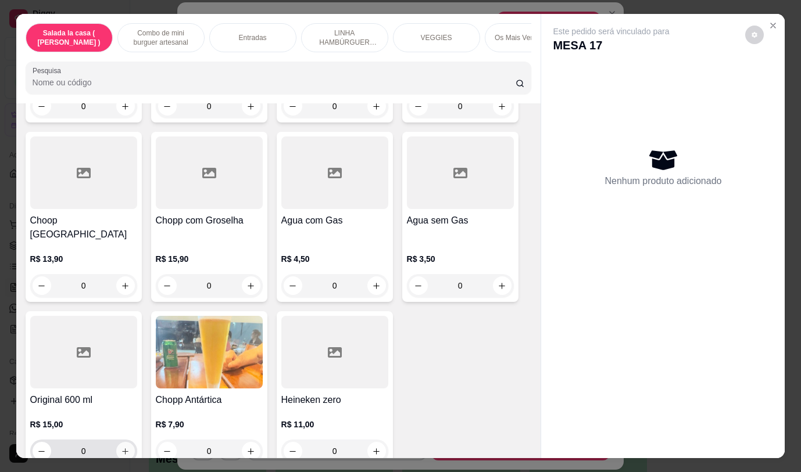
click at [125, 447] on icon "increase-product-quantity" at bounding box center [125, 451] width 9 height 9
type input "1"
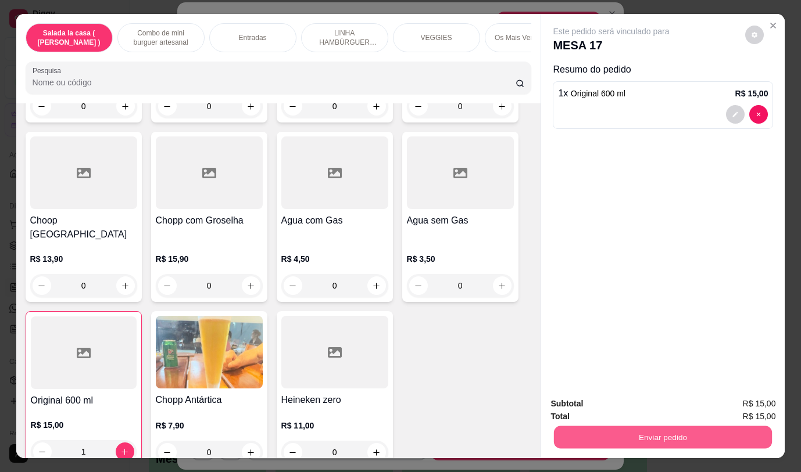
click at [708, 435] on button "Enviar pedido" at bounding box center [663, 437] width 218 height 23
click at [643, 408] on button "Não registrar e enviar pedido" at bounding box center [624, 404] width 117 height 22
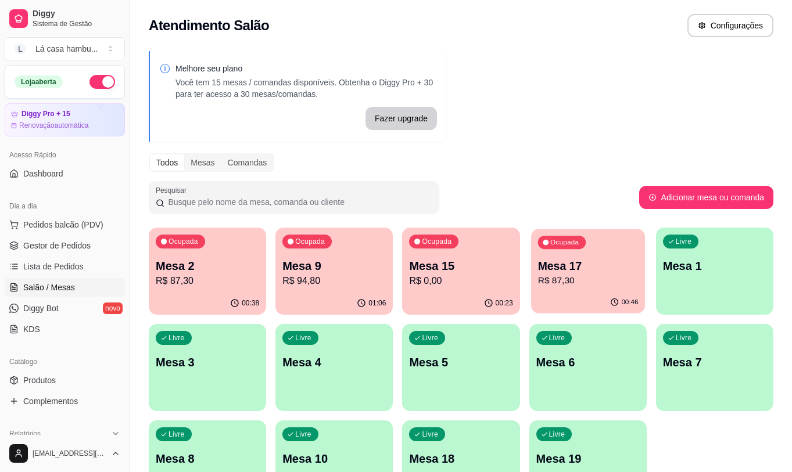
click at [591, 256] on div "Ocupada Mesa 17 R$ 87,30" at bounding box center [588, 260] width 114 height 63
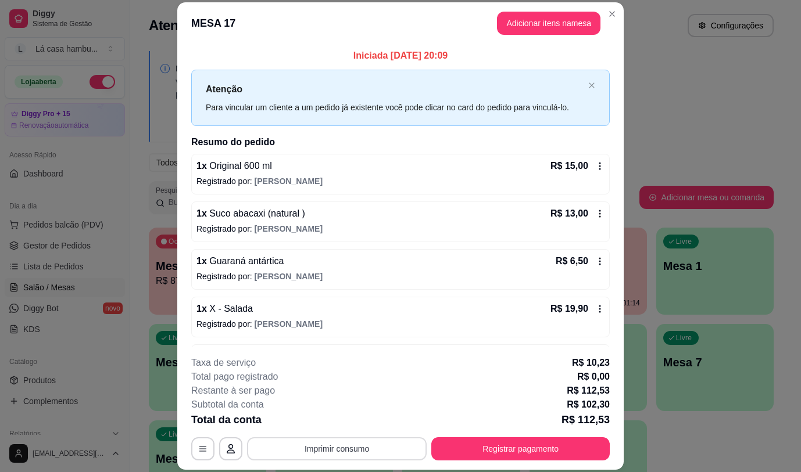
click at [287, 454] on button "Imprimir consumo" at bounding box center [337, 449] width 180 height 23
click at [320, 419] on button "IMPRESSORA" at bounding box center [335, 422] width 81 height 18
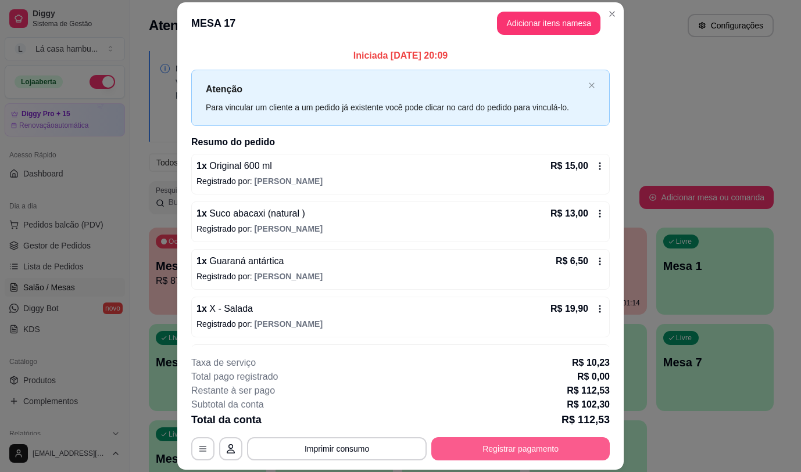
click at [507, 444] on button "Registrar pagamento" at bounding box center [520, 449] width 178 height 23
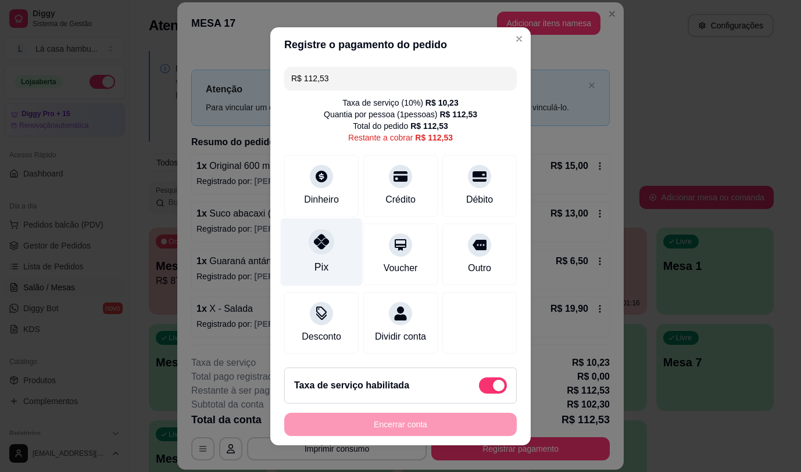
click at [324, 246] on div at bounding box center [322, 242] width 26 height 26
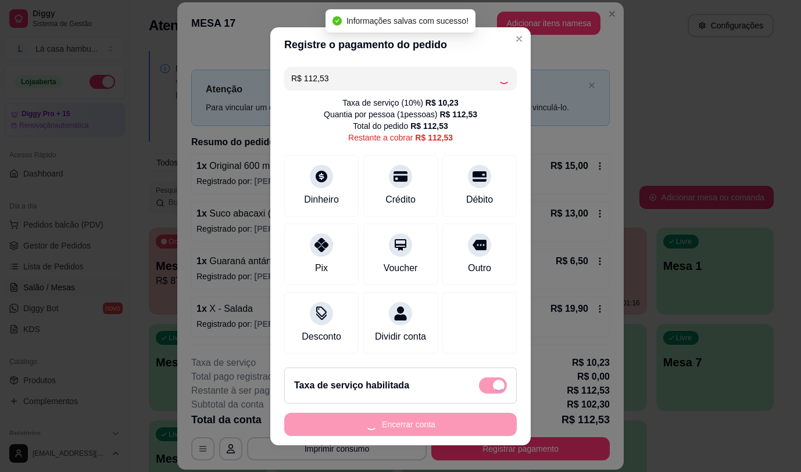
type input "R$ 0,00"
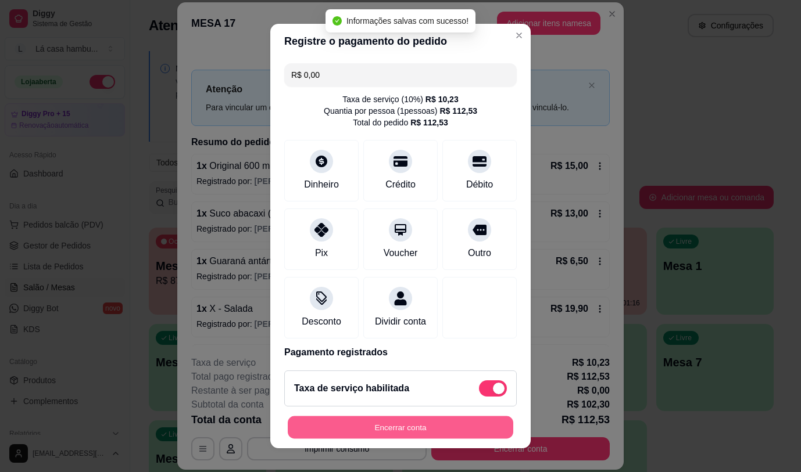
click at [391, 423] on button "Encerrar conta" at bounding box center [400, 428] width 225 height 23
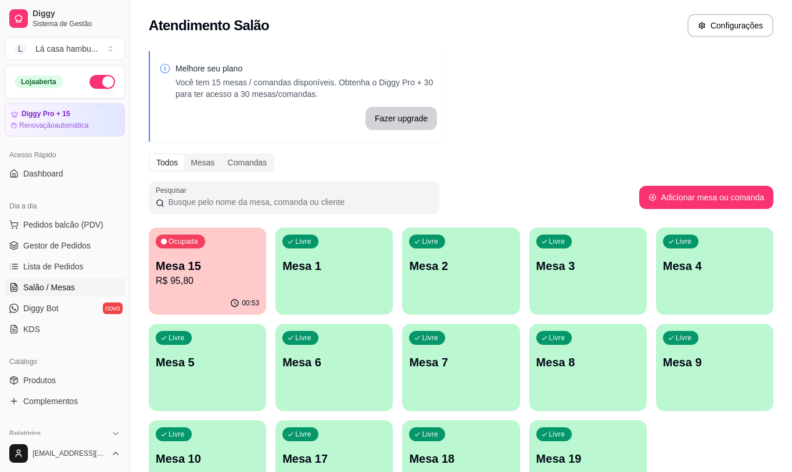
click at [200, 285] on p "R$ 95,80" at bounding box center [207, 281] width 103 height 14
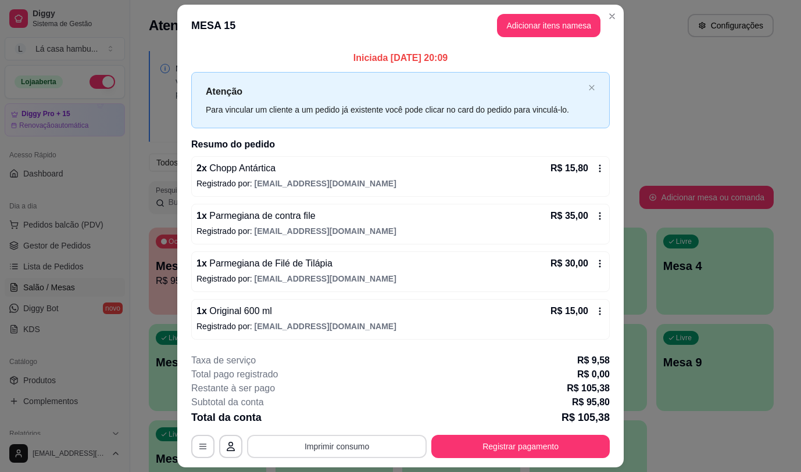
click at [353, 448] on button "Imprimir consumo" at bounding box center [337, 446] width 180 height 23
click at [344, 421] on button "IMPRESSORA" at bounding box center [336, 420] width 84 height 19
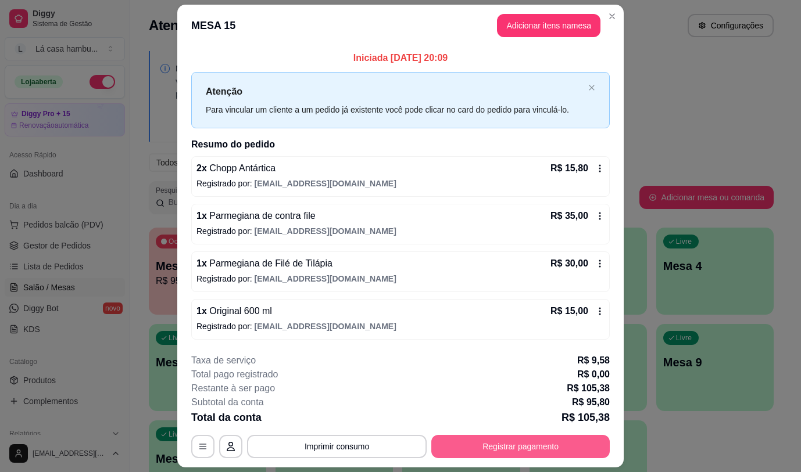
click at [498, 447] on button "Registrar pagamento" at bounding box center [520, 446] width 178 height 23
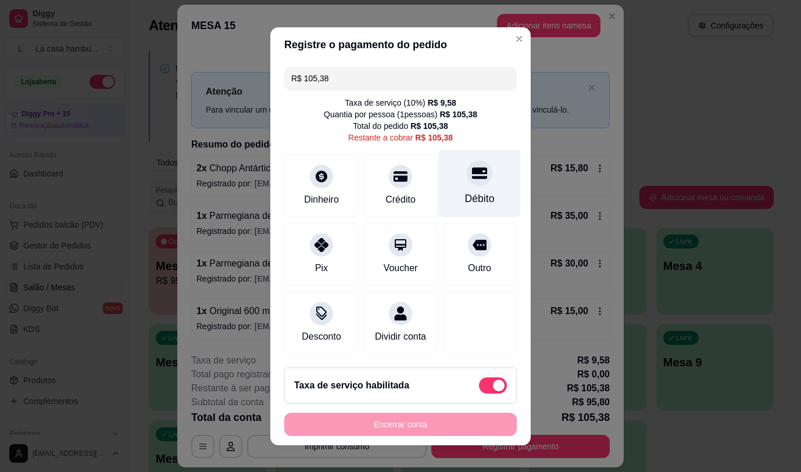
click at [445, 193] on div "Débito" at bounding box center [480, 183] width 82 height 68
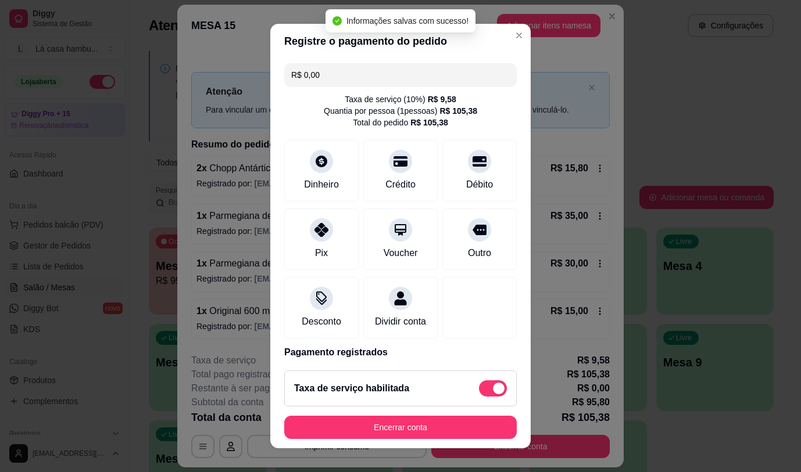
type input "R$ 0,00"
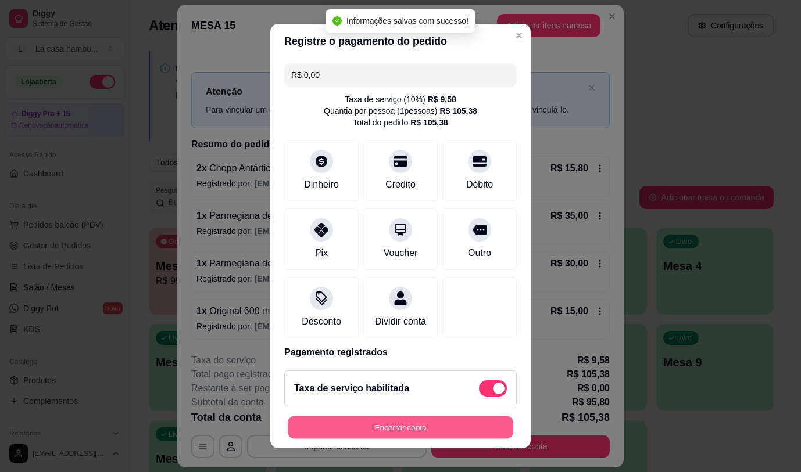
click at [299, 418] on button "Encerrar conta" at bounding box center [400, 428] width 225 height 23
